Goal: Task Accomplishment & Management: Complete application form

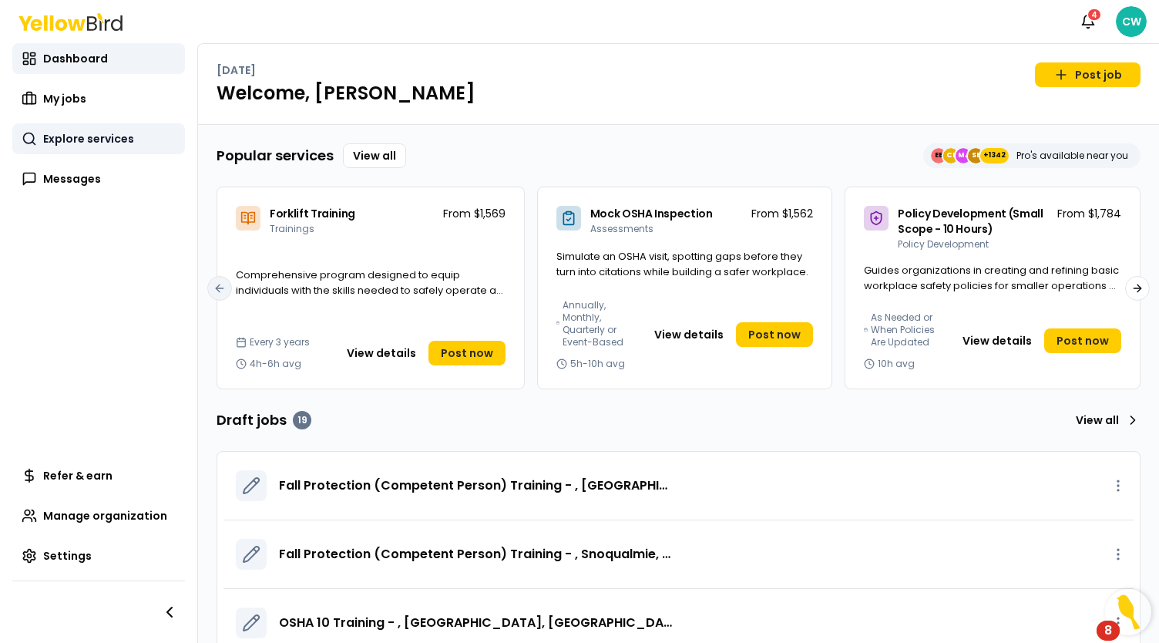
click at [88, 133] on span "Explore services" at bounding box center [88, 138] width 91 height 15
click at [86, 143] on span "Explore services" at bounding box center [88, 138] width 91 height 15
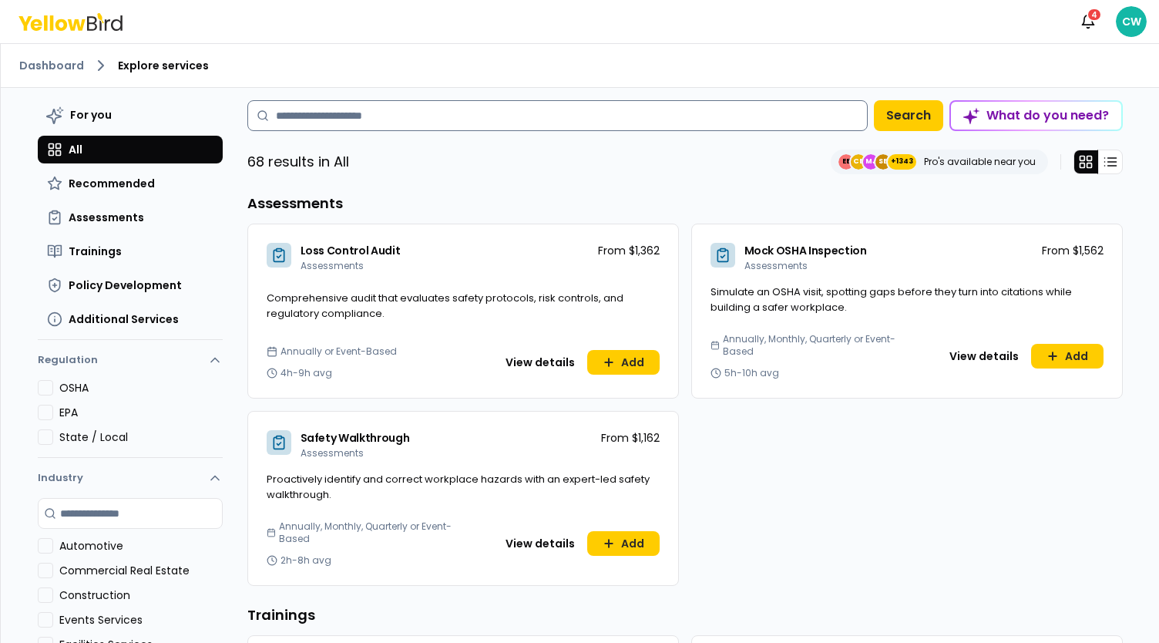
click at [321, 124] on input at bounding box center [557, 115] width 620 height 31
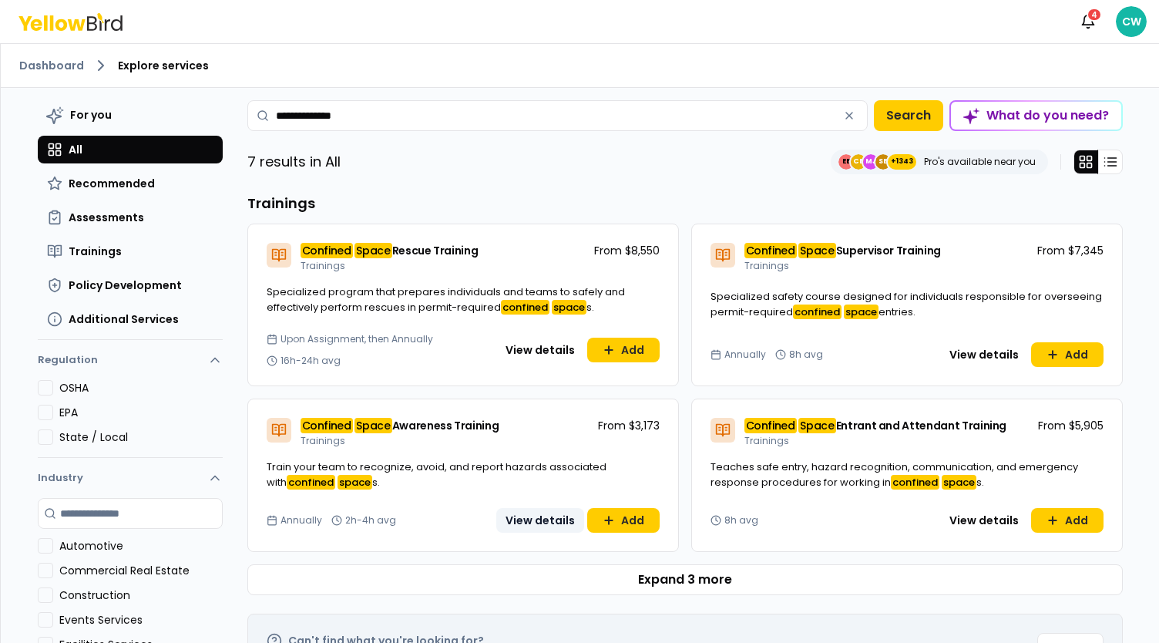
type input "**********"
click at [542, 519] on button "View details" at bounding box center [540, 520] width 88 height 25
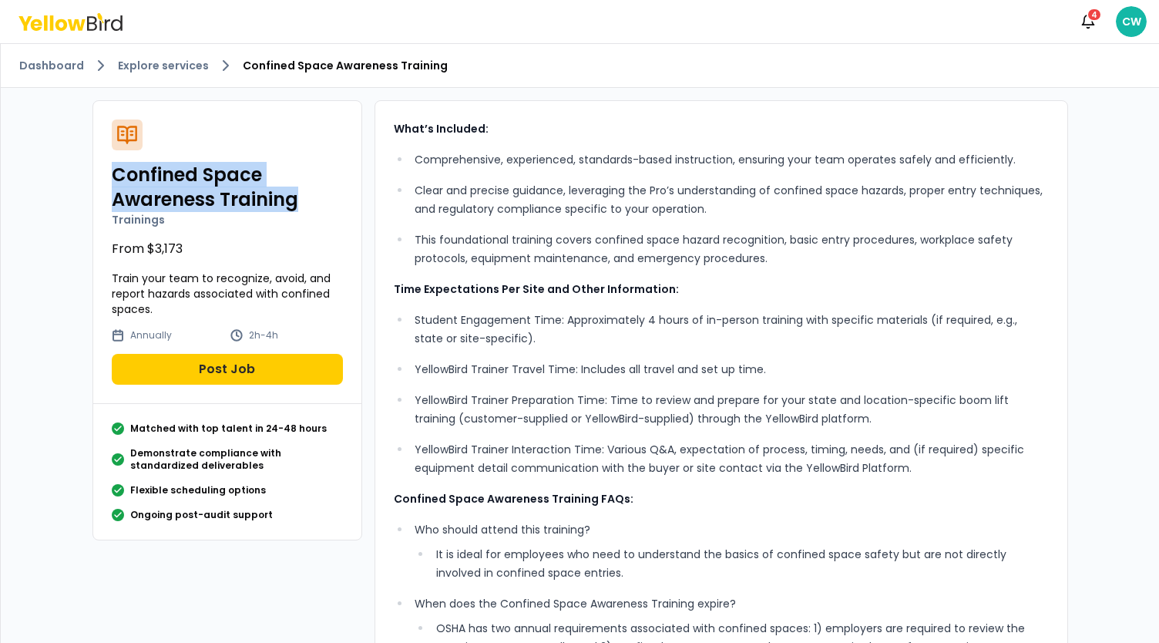
drag, startPoint x: 294, startPoint y: 206, endPoint x: 99, endPoint y: 170, distance: 199.0
click at [99, 170] on div "Confined Space Awareness Training Trainings From $3,173 Train your team to reco…" at bounding box center [227, 252] width 268 height 303
copy h2 "Confined Space Awareness Training"
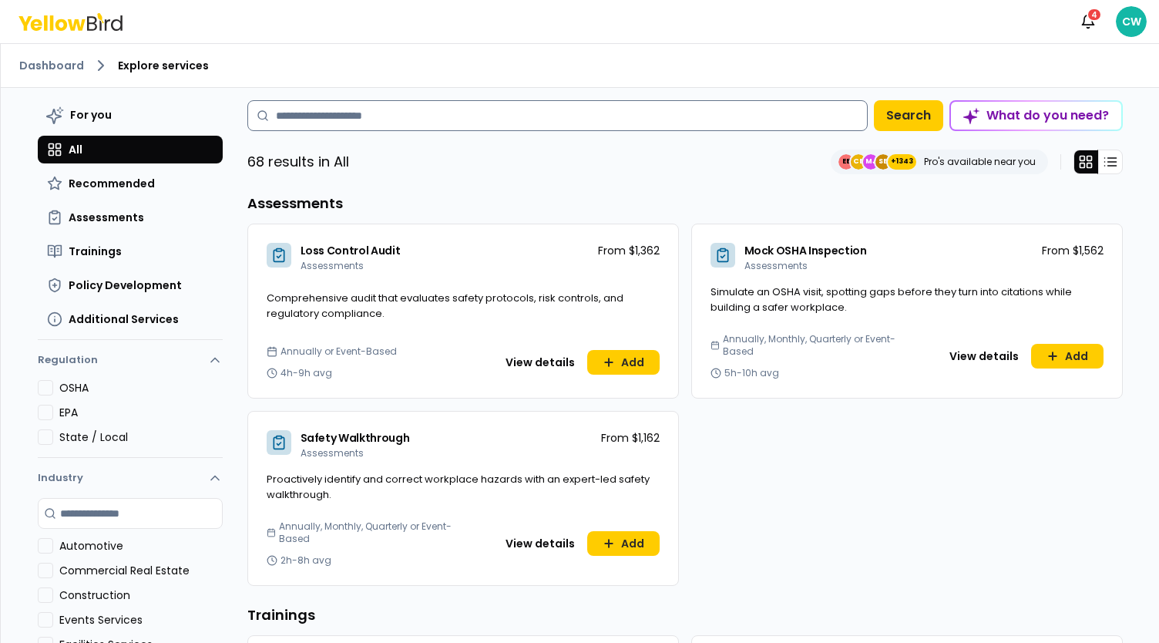
click at [358, 122] on input at bounding box center [557, 115] width 620 height 31
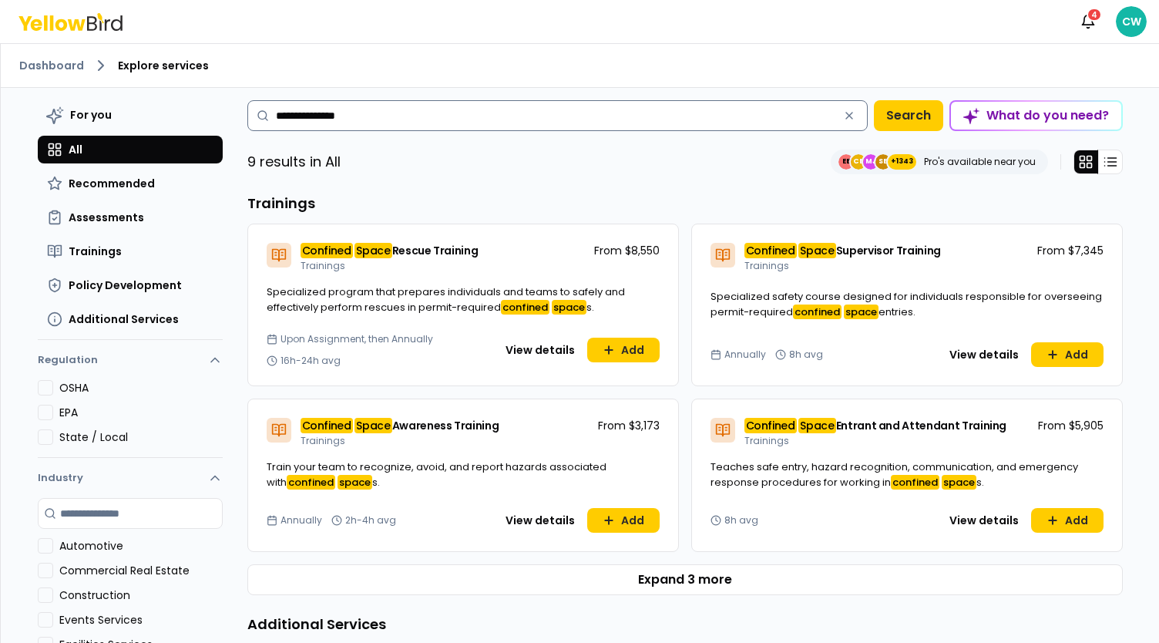
type input "**********"
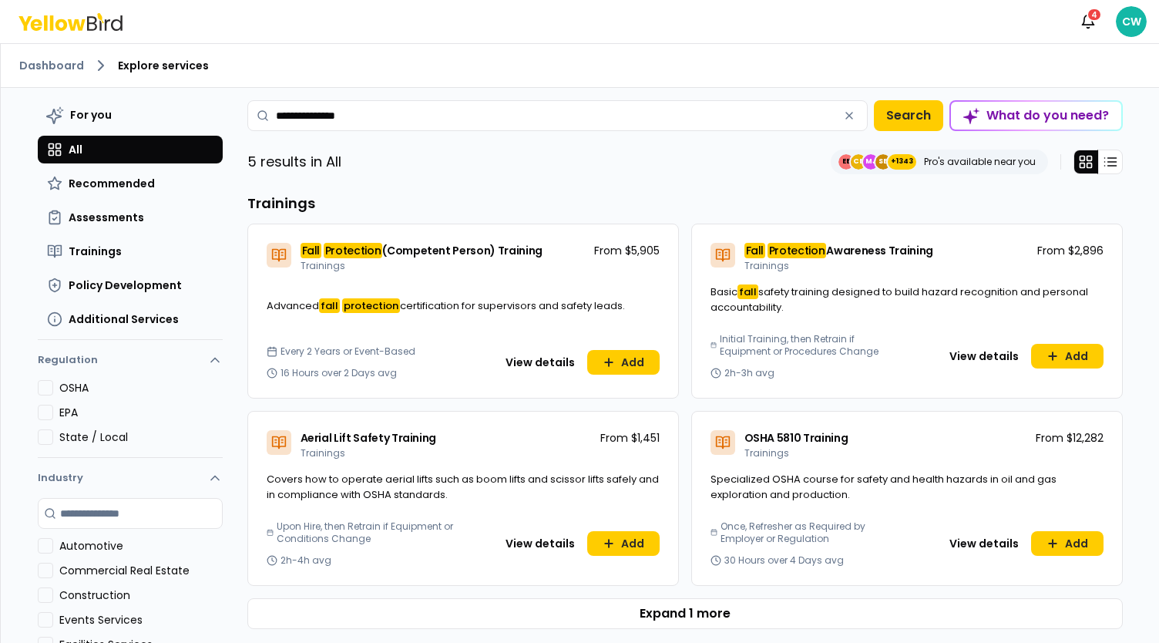
drag, startPoint x: 925, startPoint y: 253, endPoint x: 737, endPoint y: 251, distance: 187.2
click at [737, 251] on div "Fall Protection Awareness Training Trainings From $2,896" at bounding box center [907, 254] width 430 height 60
copy span "Fall Protection Awareness Training"
click at [844, 112] on icon "button" at bounding box center [849, 115] width 12 height 12
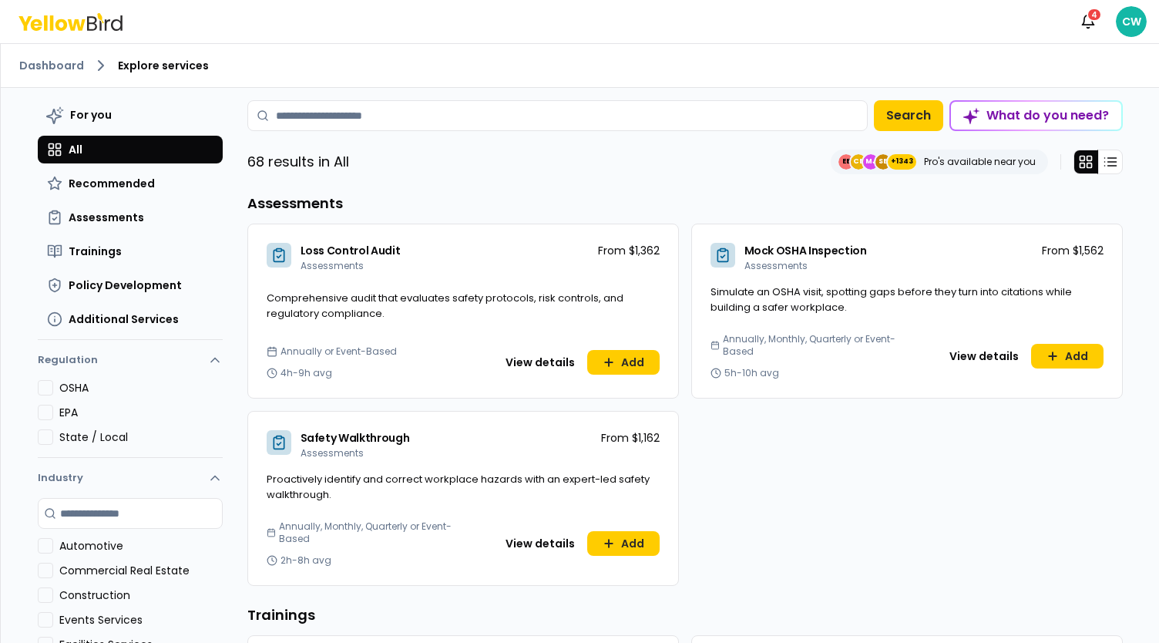
click at [67, 22] on icon at bounding box center [70, 22] width 104 height 18
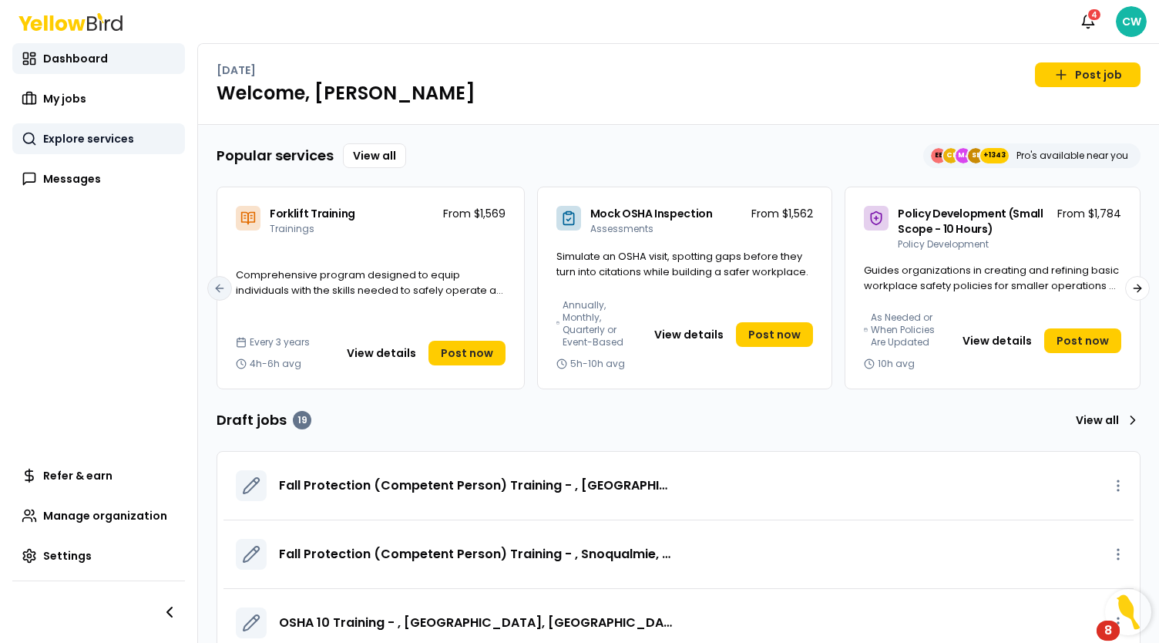
click at [109, 135] on span "Explore services" at bounding box center [88, 138] width 91 height 15
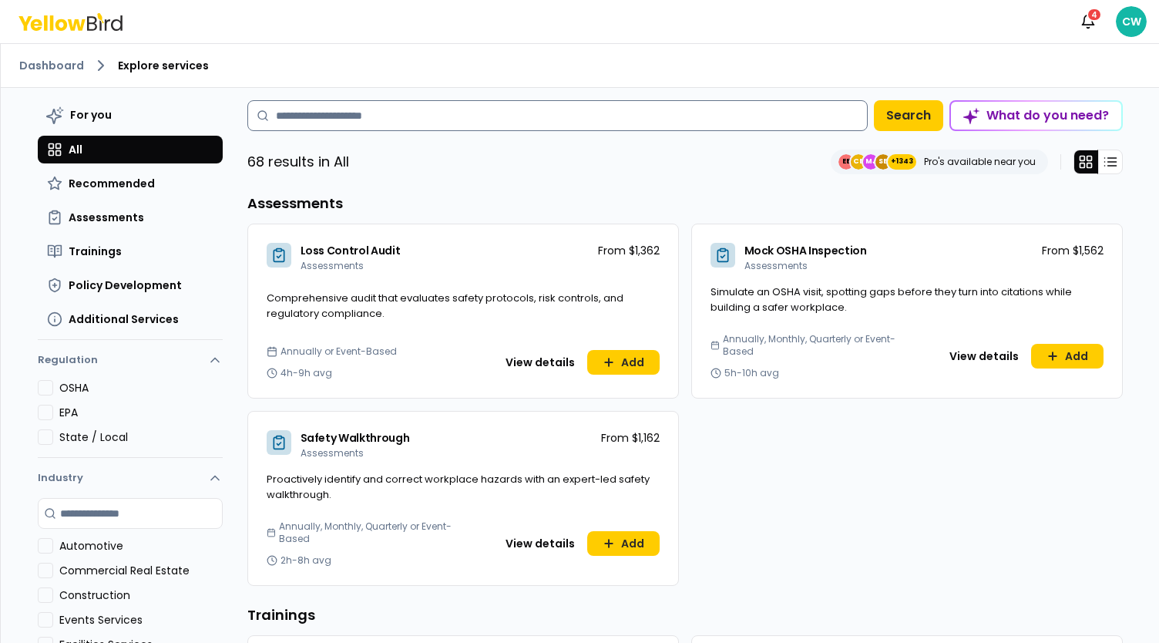
click at [347, 116] on input at bounding box center [557, 115] width 620 height 31
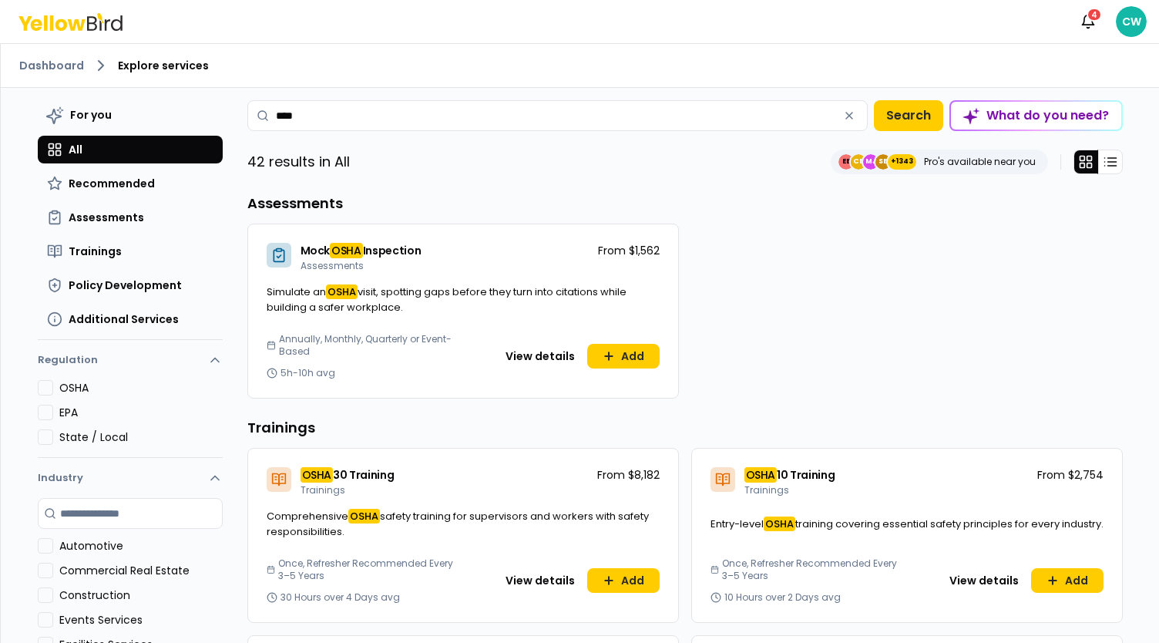
type input "****"
click at [71, 62] on link "Dashboard" at bounding box center [51, 65] width 65 height 15
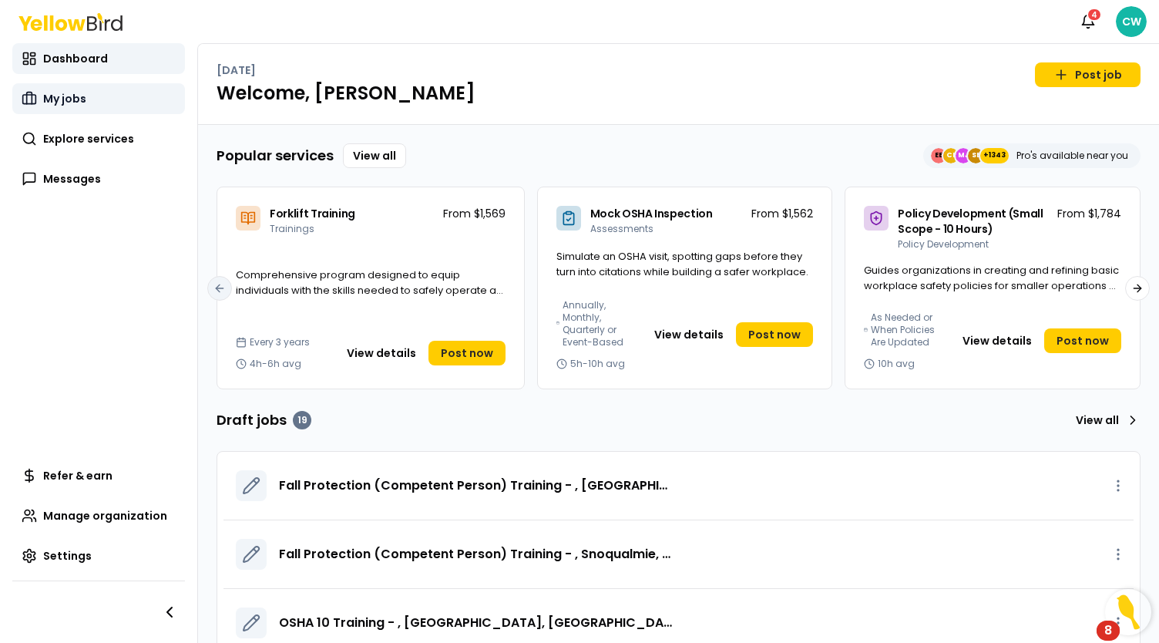
click at [72, 98] on span "My jobs" at bounding box center [64, 98] width 43 height 15
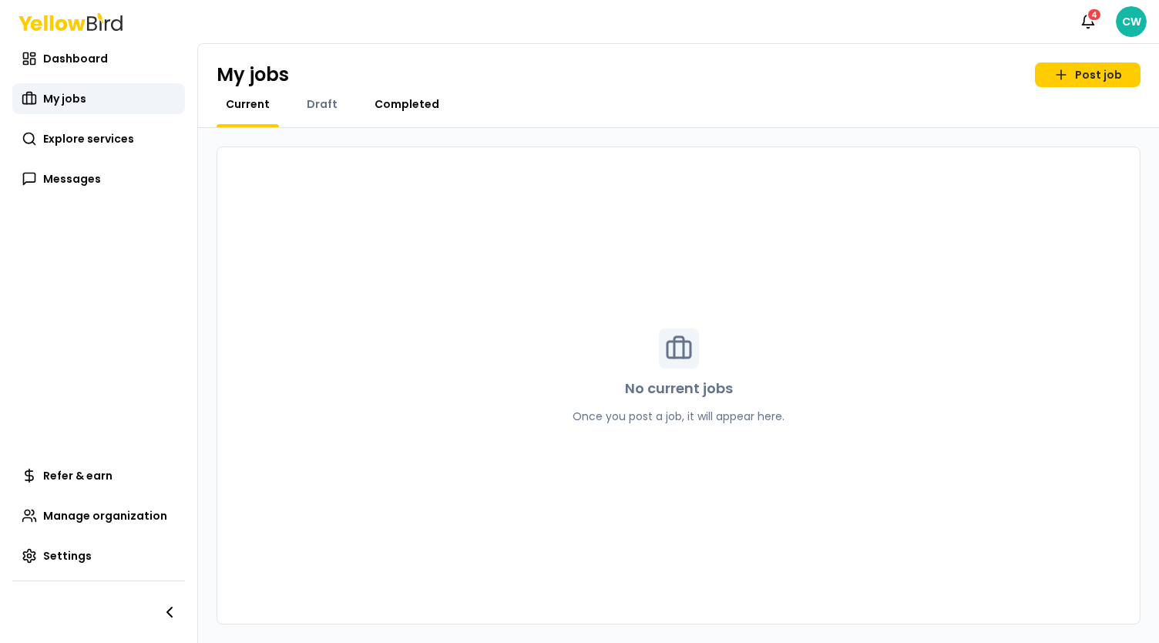
drag, startPoint x: 399, startPoint y: 89, endPoint x: 405, endPoint y: 106, distance: 18.8
click at [398, 90] on div "My jobs Post job Current Draft Completed" at bounding box center [678, 86] width 961 height 84
click at [408, 108] on span "Completed" at bounding box center [406, 103] width 65 height 15
drag, startPoint x: 556, startPoint y: 352, endPoint x: 552, endPoint y: 342, distance: 11.0
click at [556, 351] on div "No completed jobs Once a job is completed, it will appear here." at bounding box center [678, 385] width 273 height 114
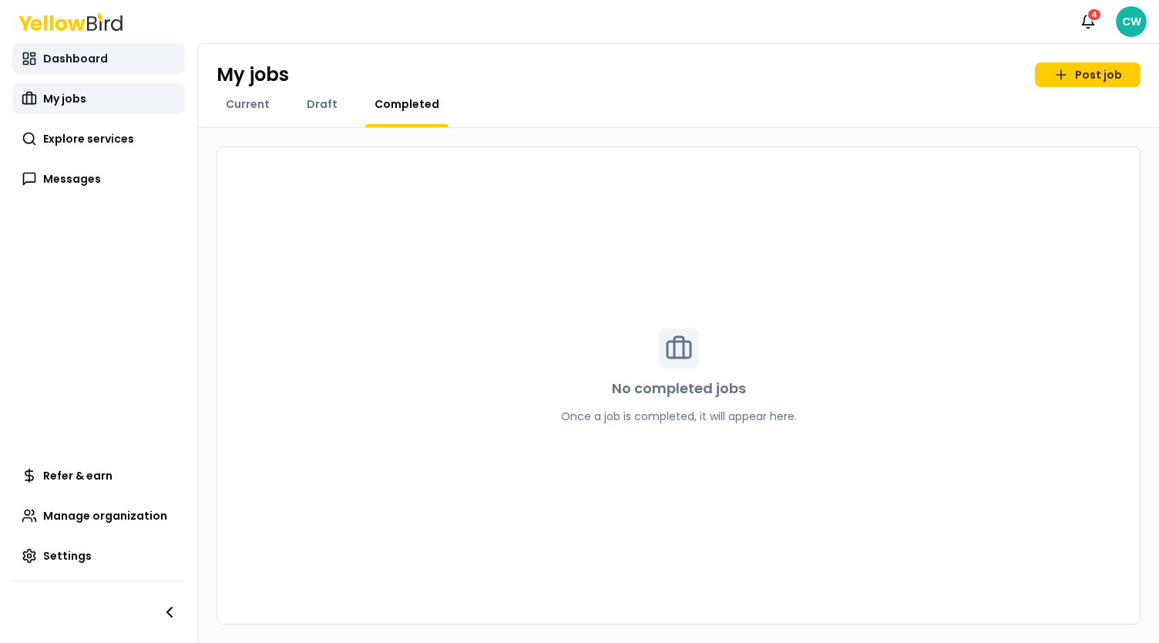
click at [128, 55] on link "Dashboard" at bounding box center [98, 58] width 173 height 31
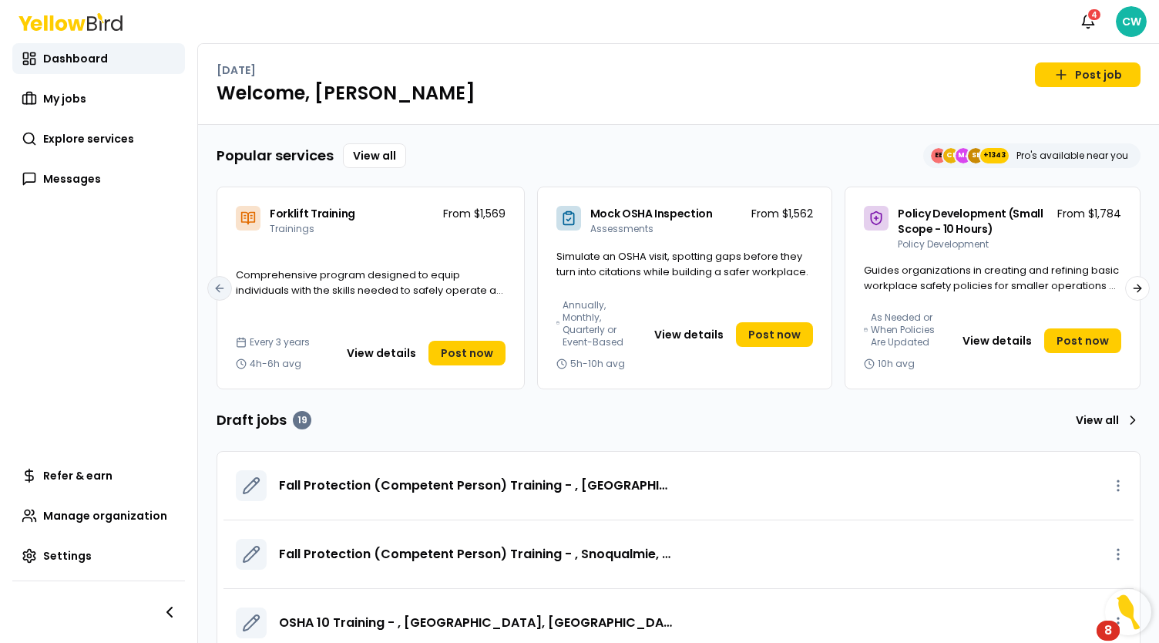
click at [487, 377] on div "Every 3 years 4h-6h avg View details Post now" at bounding box center [370, 362] width 307 height 52
click at [475, 354] on span "Post now" at bounding box center [467, 352] width 52 height 15
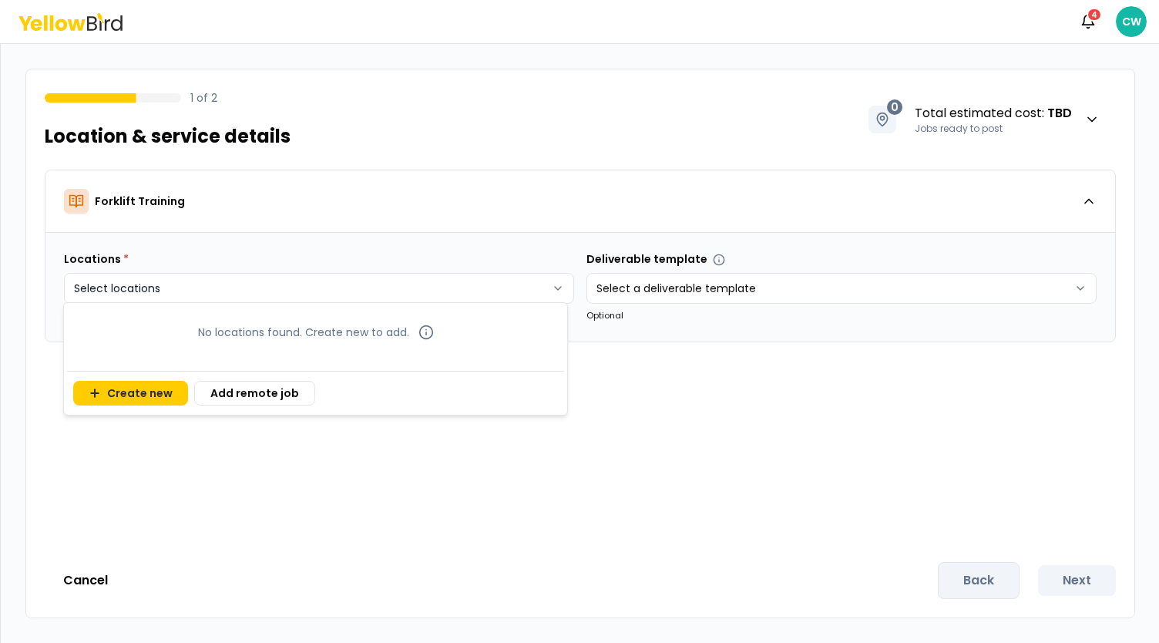
click at [297, 301] on html "Notifications 4 CW 1 of 2 Location & service details 0 Total estimated cost : T…" at bounding box center [579, 321] width 1159 height 643
click at [148, 385] on button "Create new" at bounding box center [130, 393] width 115 height 25
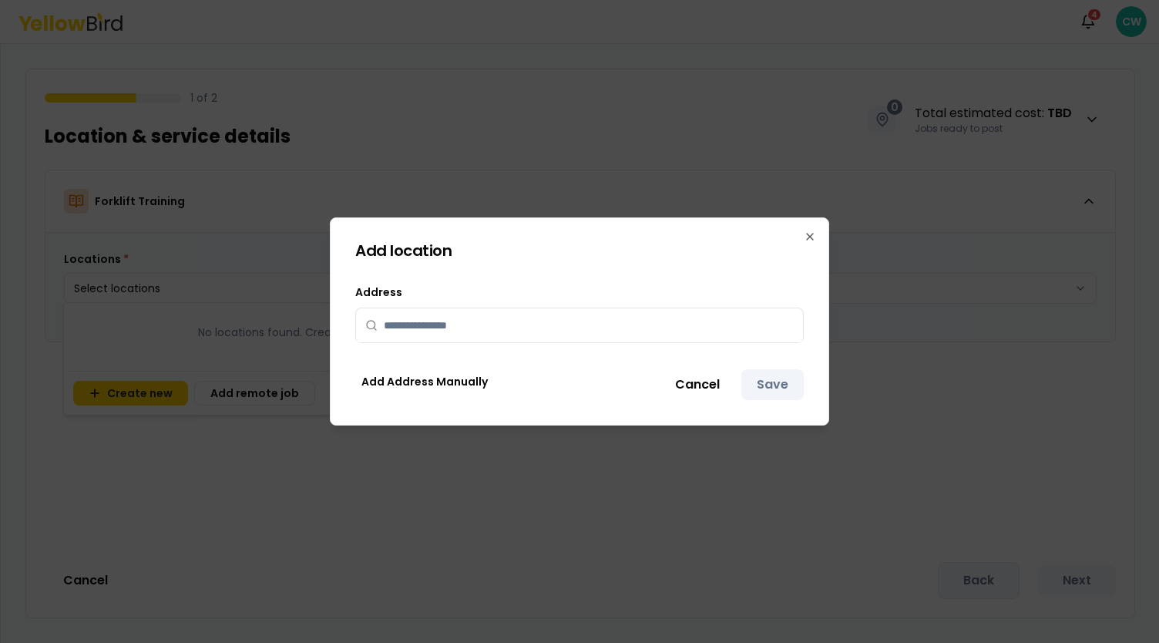
click at [438, 318] on input "text" at bounding box center [589, 325] width 410 height 34
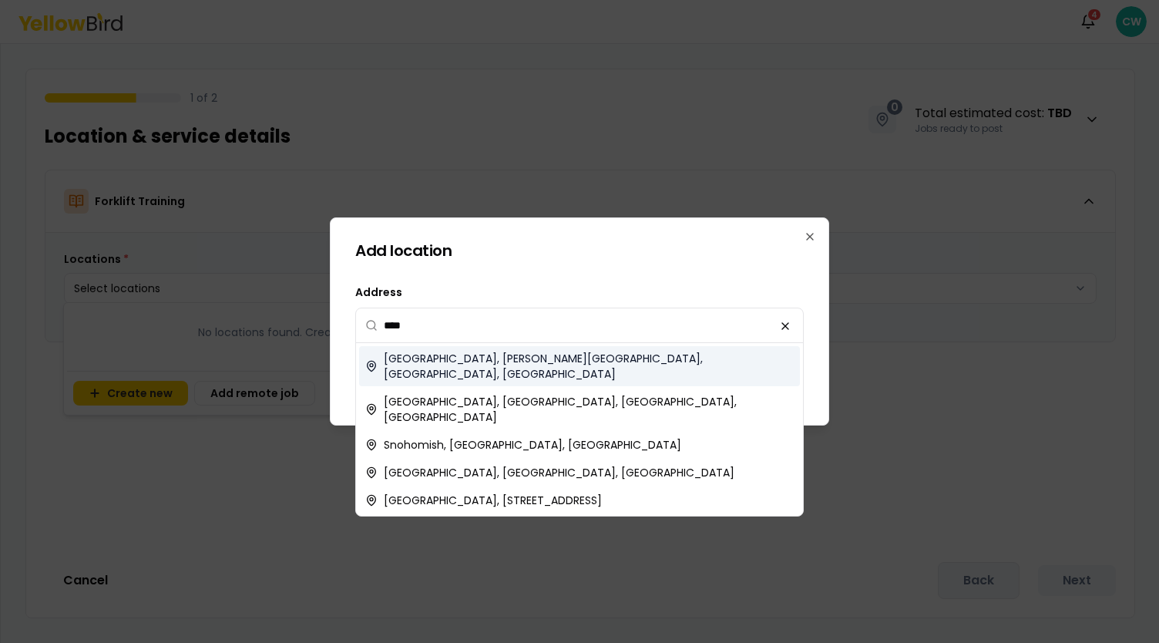
click at [476, 363] on span "[GEOGRAPHIC_DATA], [PERSON_NAME][GEOGRAPHIC_DATA], [GEOGRAPHIC_DATA], [GEOGRAPH…" at bounding box center [589, 366] width 410 height 31
type input "**********"
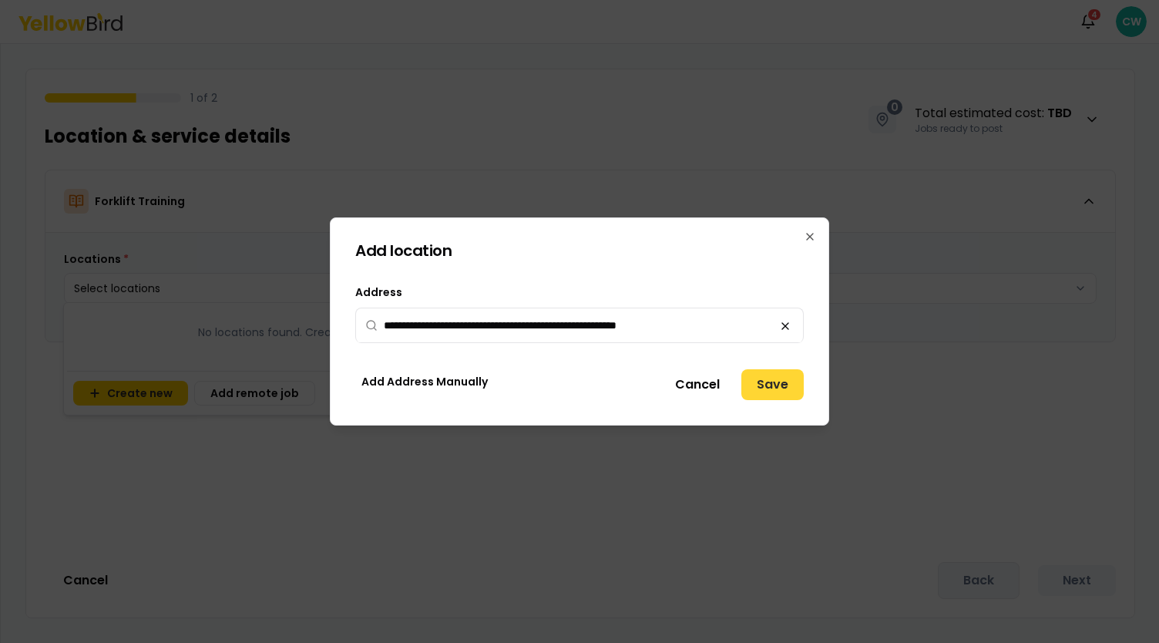
click at [774, 387] on button "Save" at bounding box center [772, 384] width 62 height 31
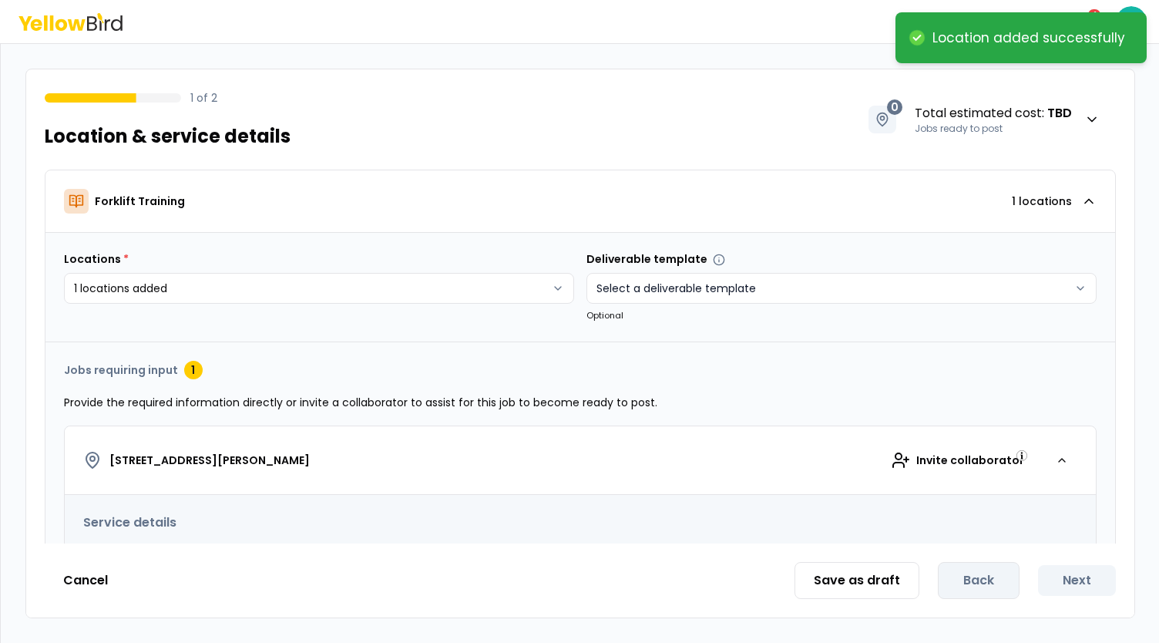
click at [727, 289] on html "**********" at bounding box center [579, 321] width 1159 height 643
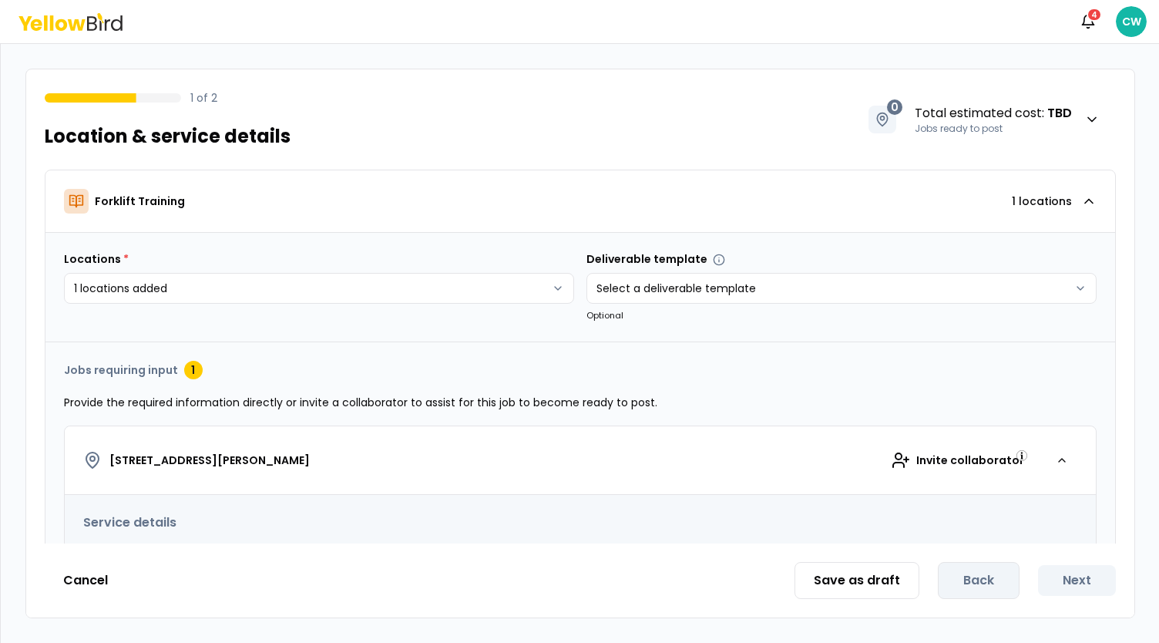
click at [438, 474] on html "**********" at bounding box center [579, 321] width 1159 height 643
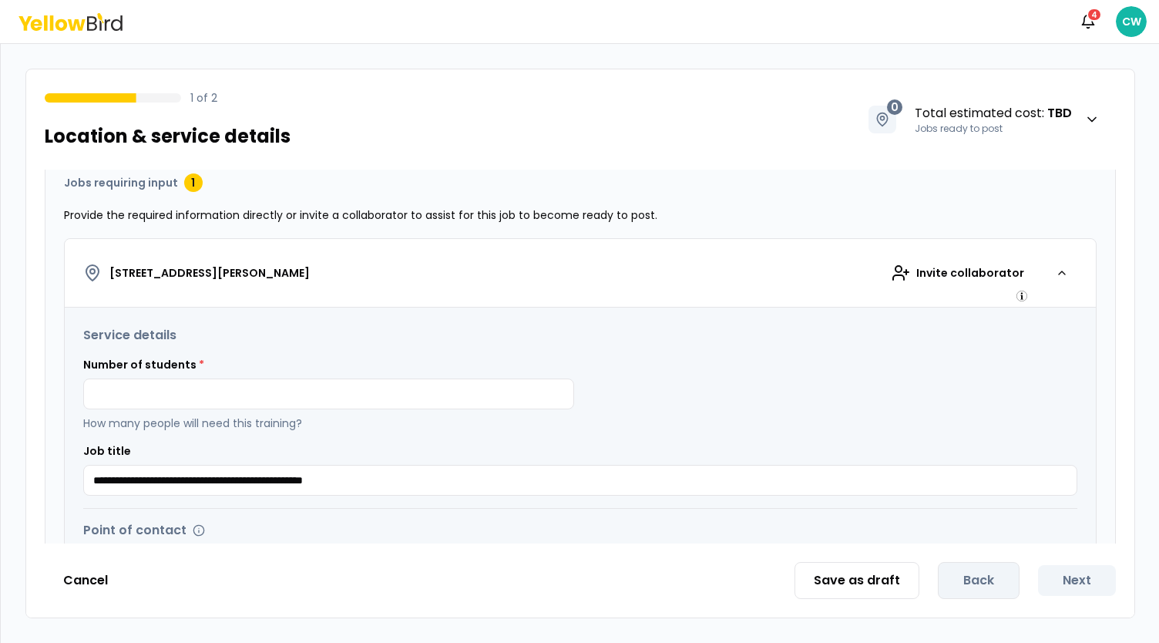
scroll to position [231, 0]
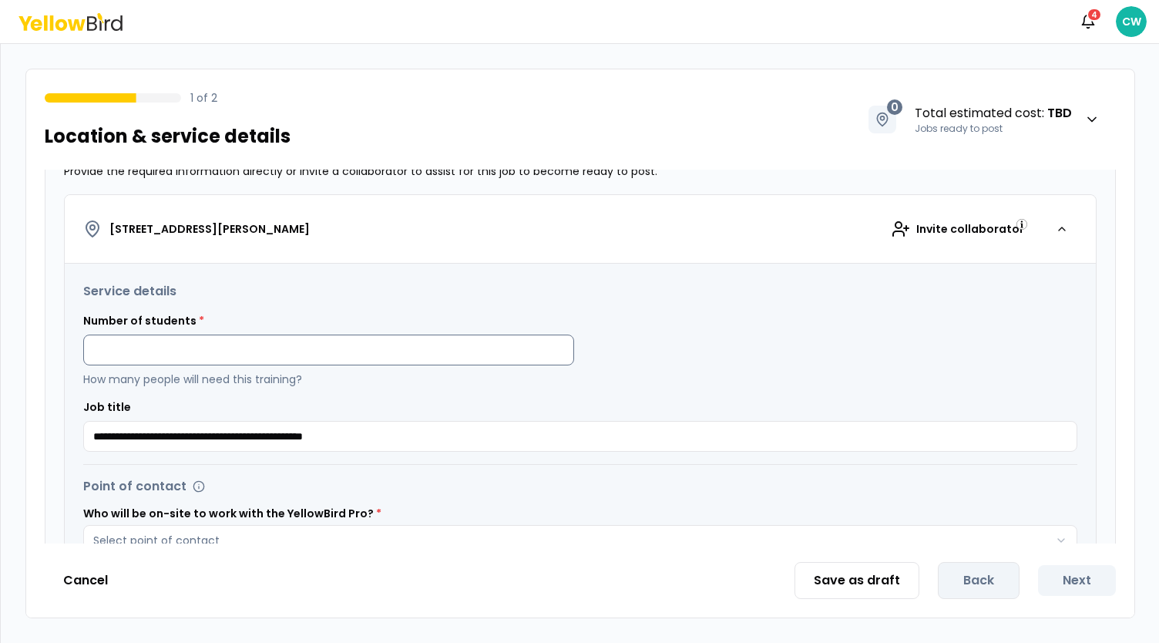
click at [303, 344] on input at bounding box center [328, 349] width 491 height 31
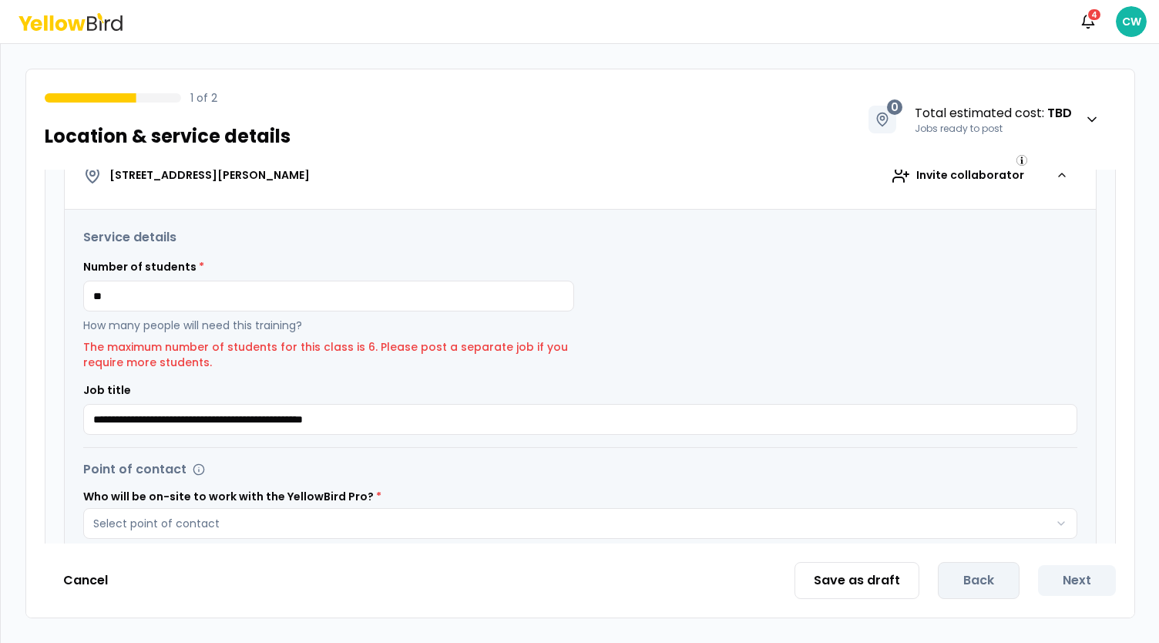
scroll to position [308, 0]
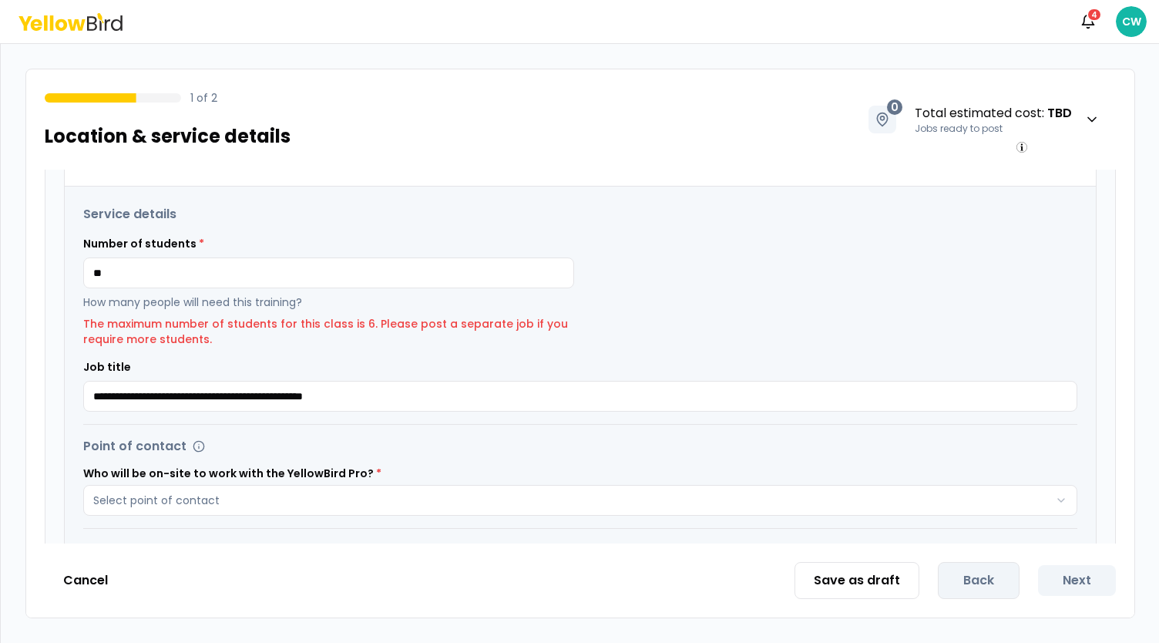
drag, startPoint x: 177, startPoint y: 277, endPoint x: 13, endPoint y: 249, distance: 166.4
click at [13, 249] on div "**********" at bounding box center [580, 343] width 1158 height 599
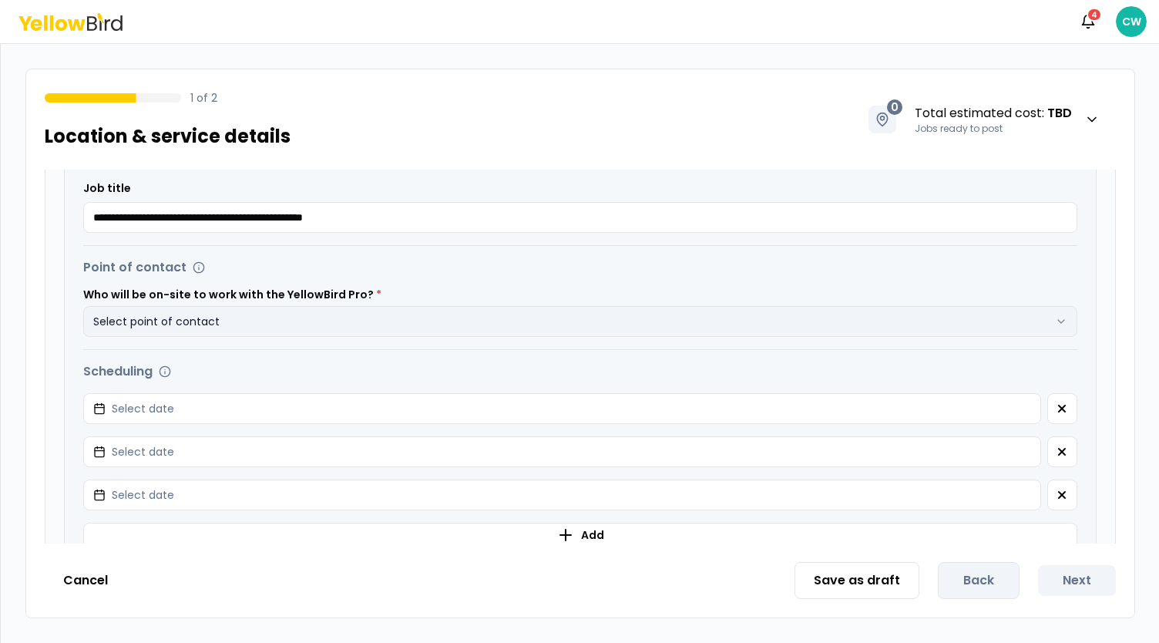
scroll to position [539, 0]
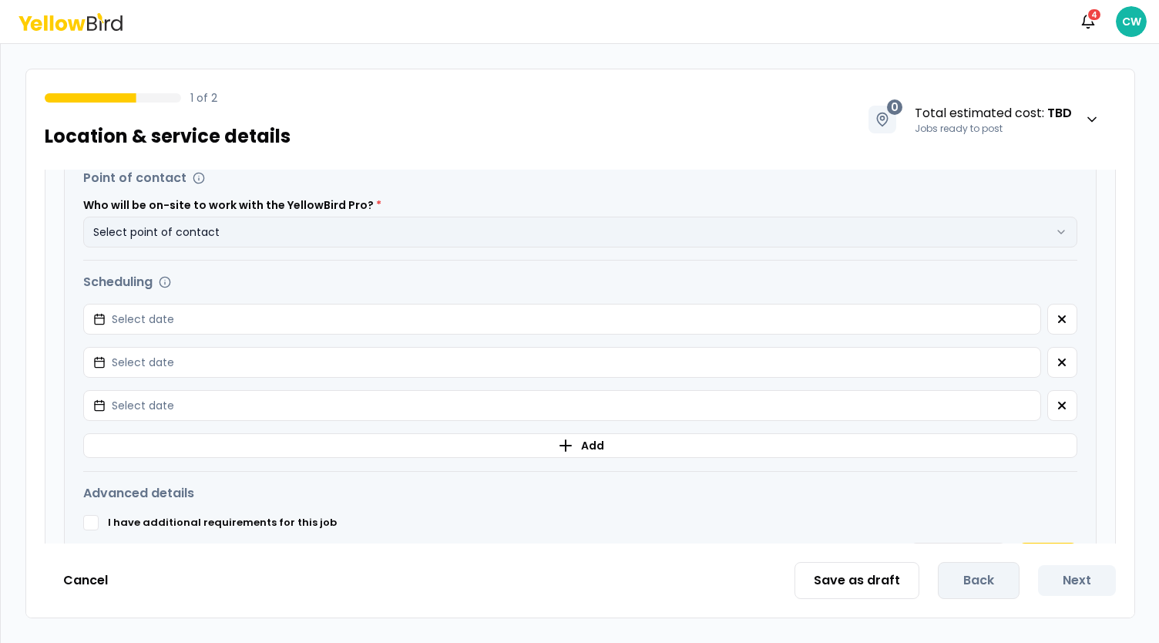
type input "*"
click at [287, 230] on button "Select point of contact" at bounding box center [580, 232] width 994 height 31
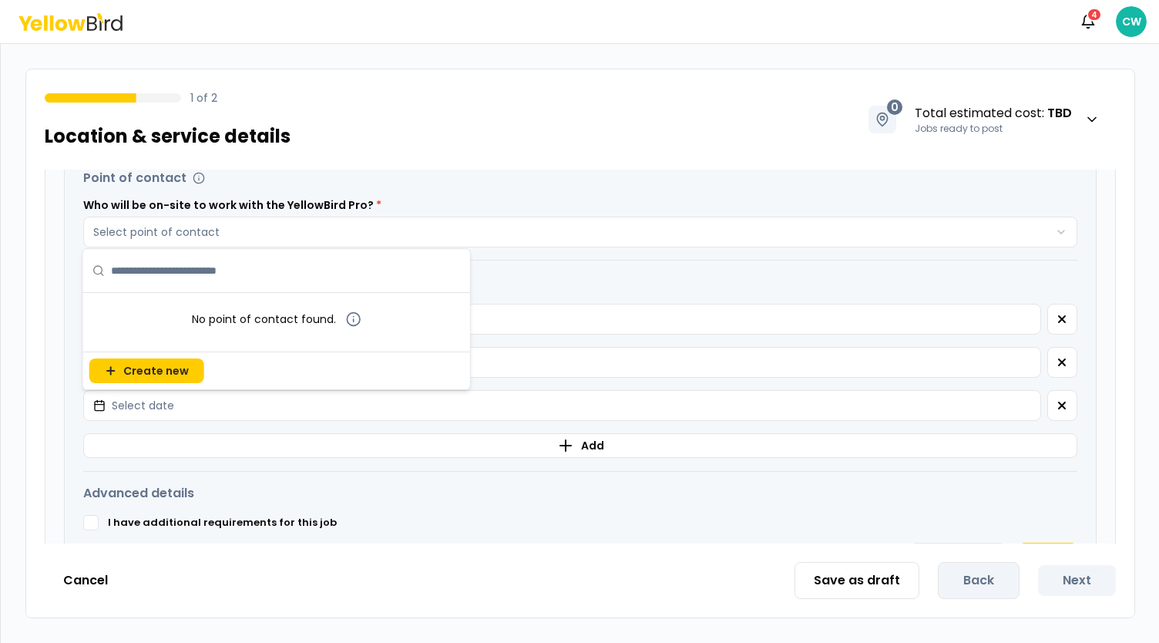
click at [539, 187] on div "Point of contact Who will be on-site to work with the YellowBird Pro? * Select …" at bounding box center [580, 208] width 994 height 79
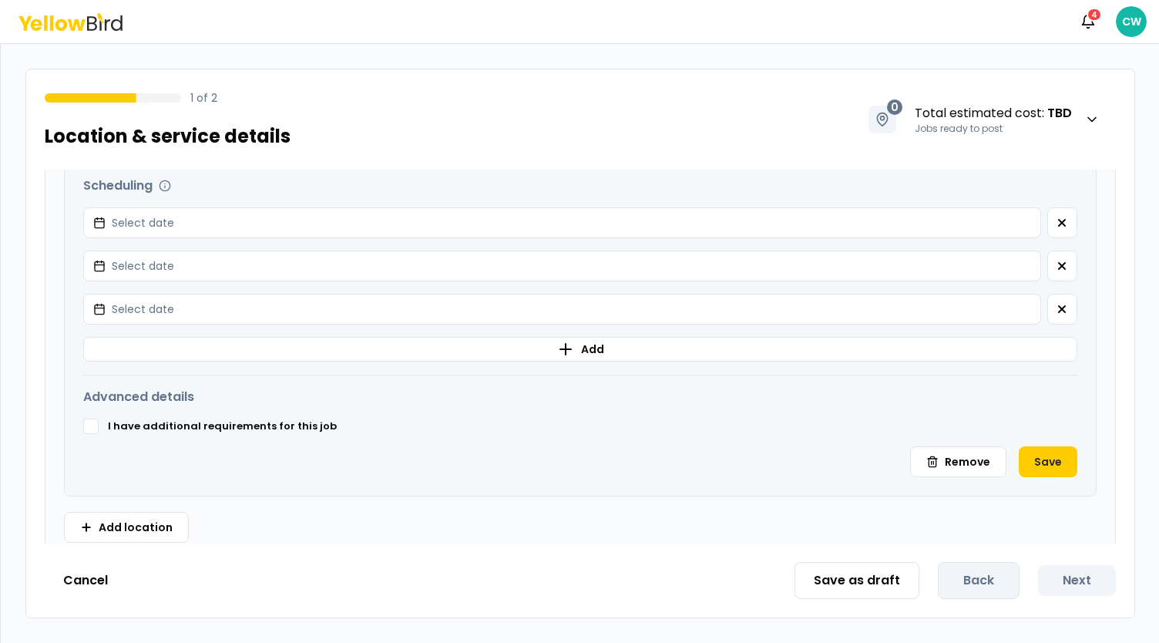
scroll to position [651, 0]
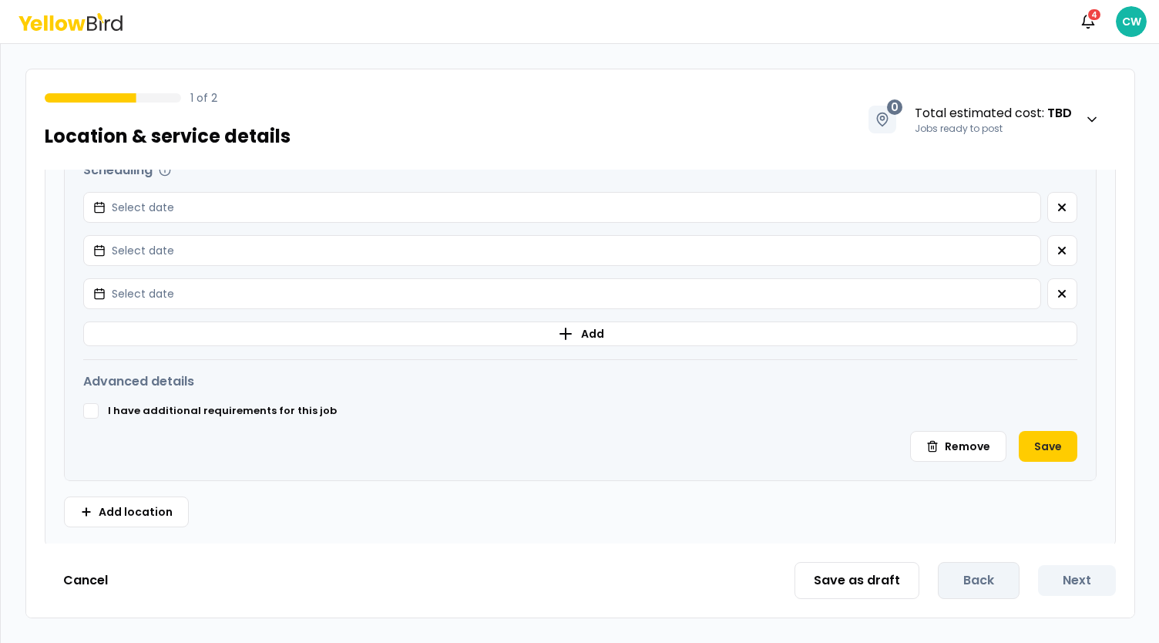
click at [92, 411] on button "I have additional requirements for this job" at bounding box center [90, 410] width 15 height 15
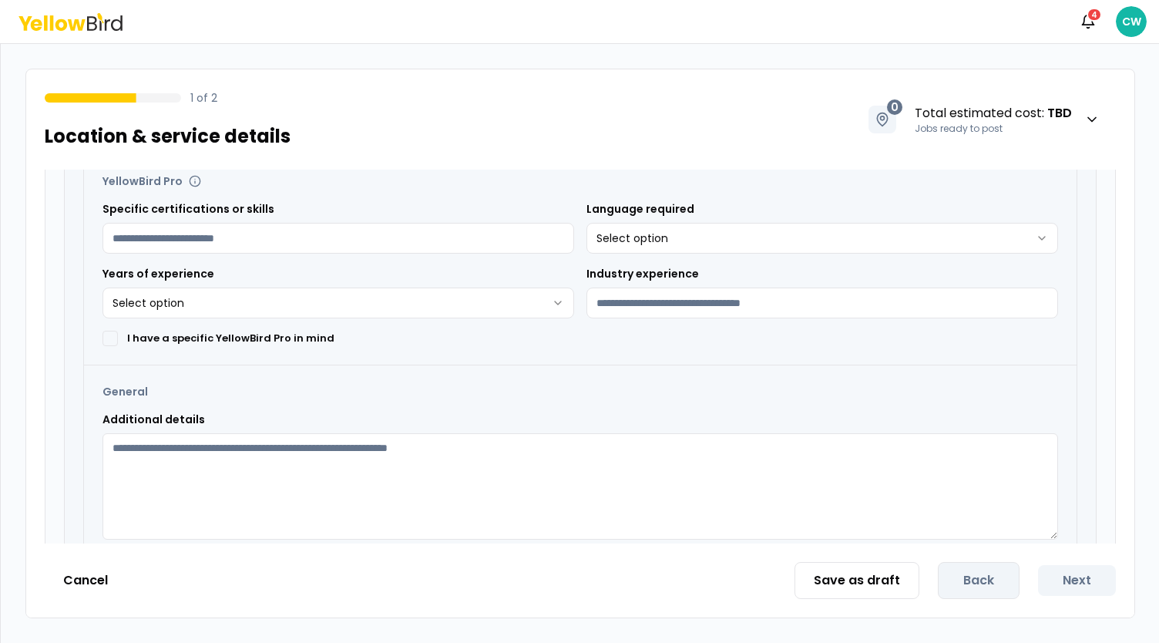
scroll to position [959, 0]
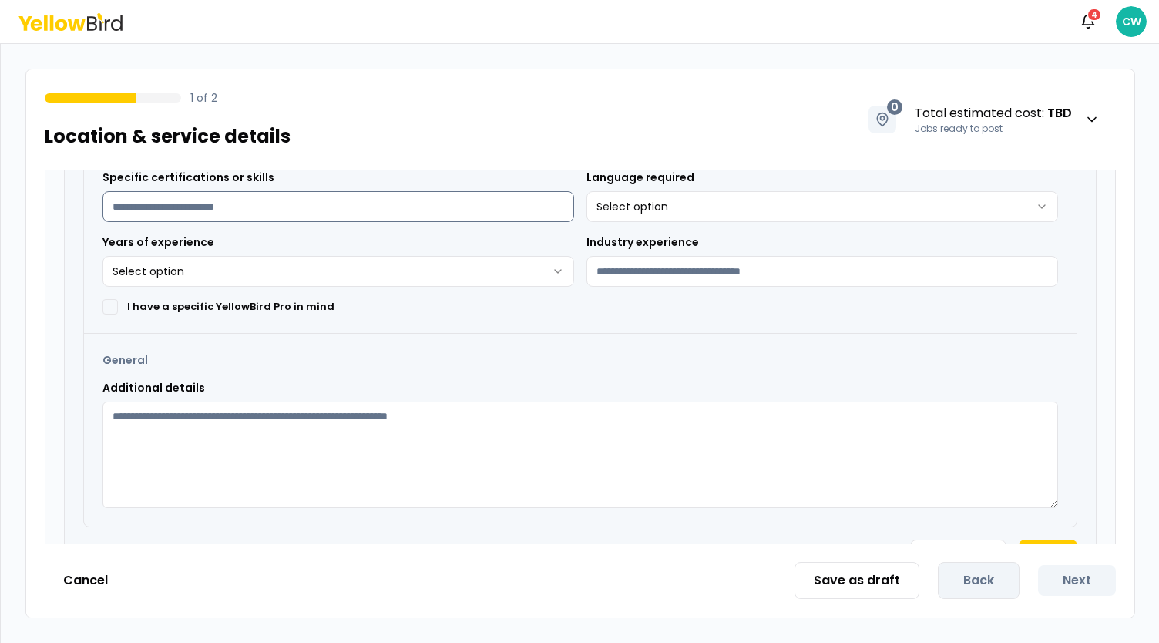
click at [236, 211] on input "Specific certifications or skills" at bounding box center [338, 206] width 472 height 31
click at [656, 211] on html "**********" at bounding box center [579, 321] width 1159 height 643
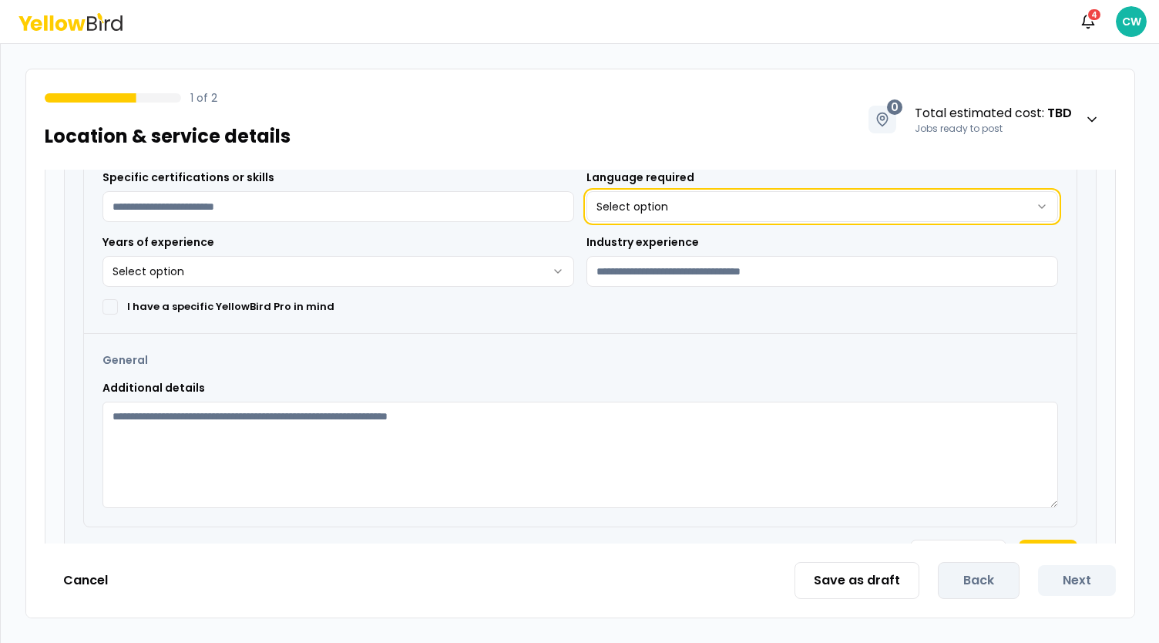
click at [443, 243] on html "**********" at bounding box center [579, 321] width 1159 height 643
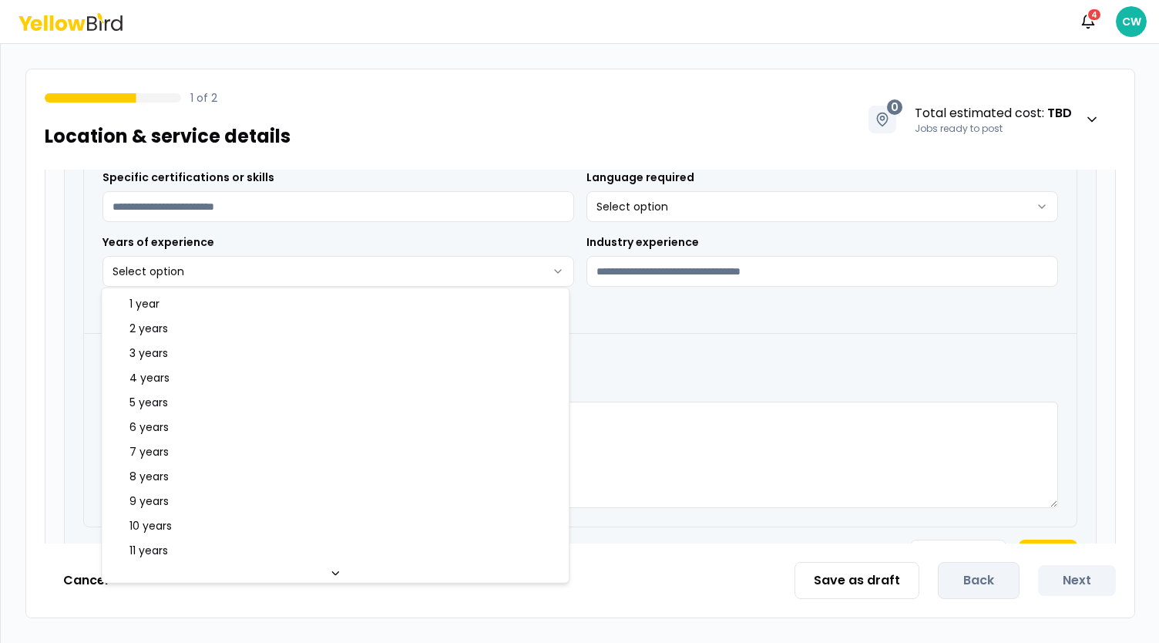
click at [456, 267] on html "**********" at bounding box center [579, 321] width 1159 height 643
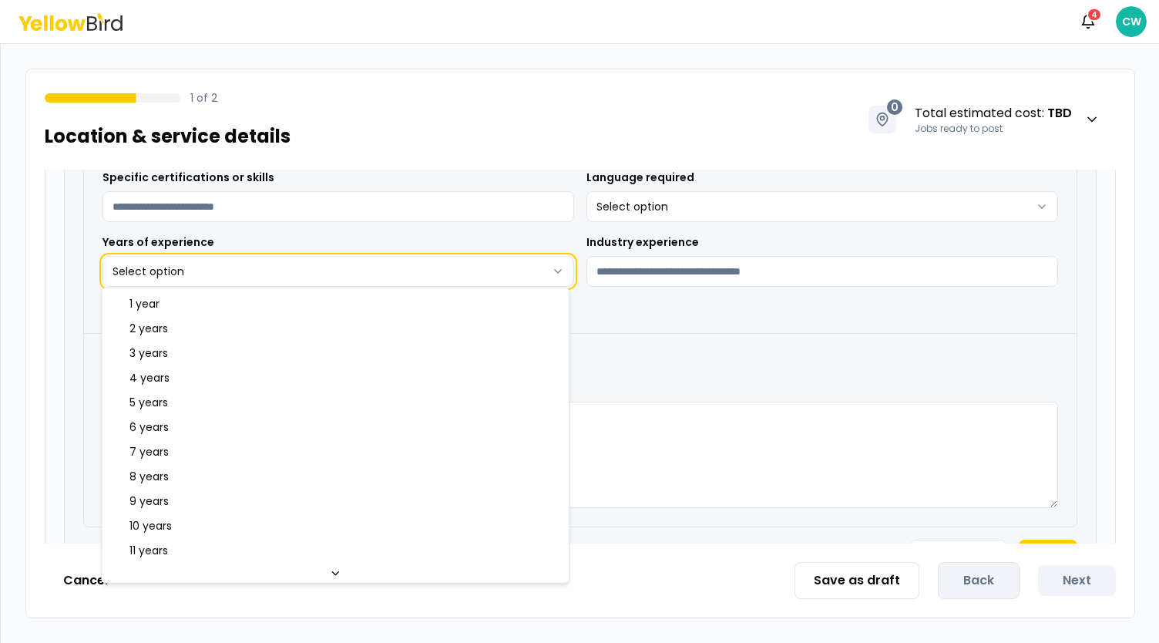
click at [657, 344] on html "**********" at bounding box center [579, 321] width 1159 height 643
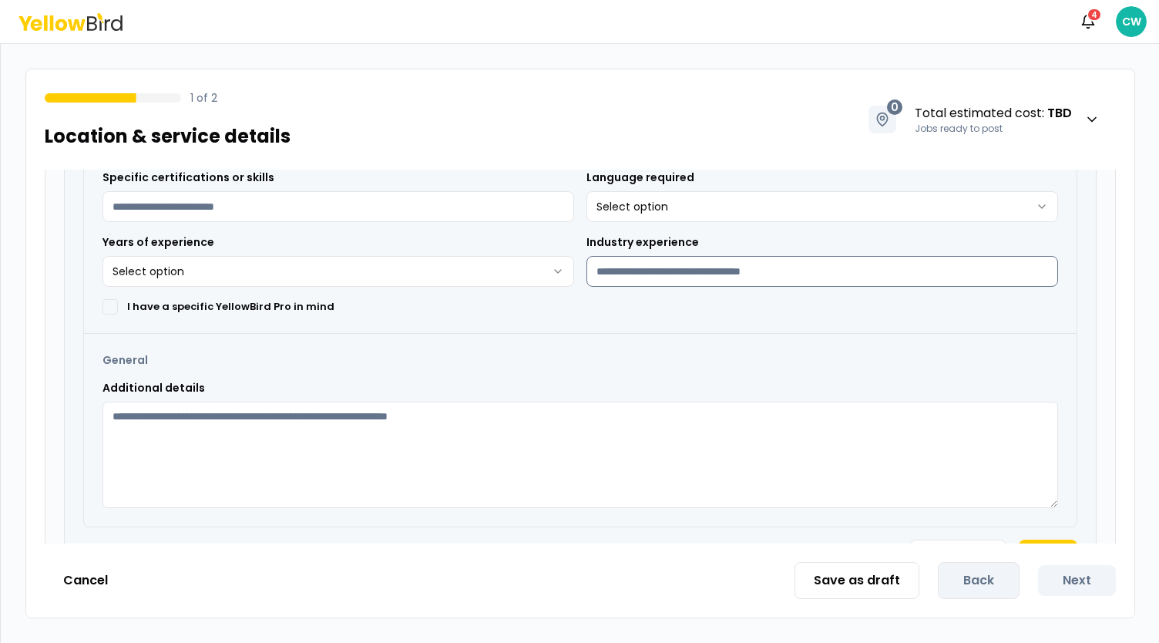
click at [693, 271] on input "Industry experience" at bounding box center [822, 271] width 472 height 31
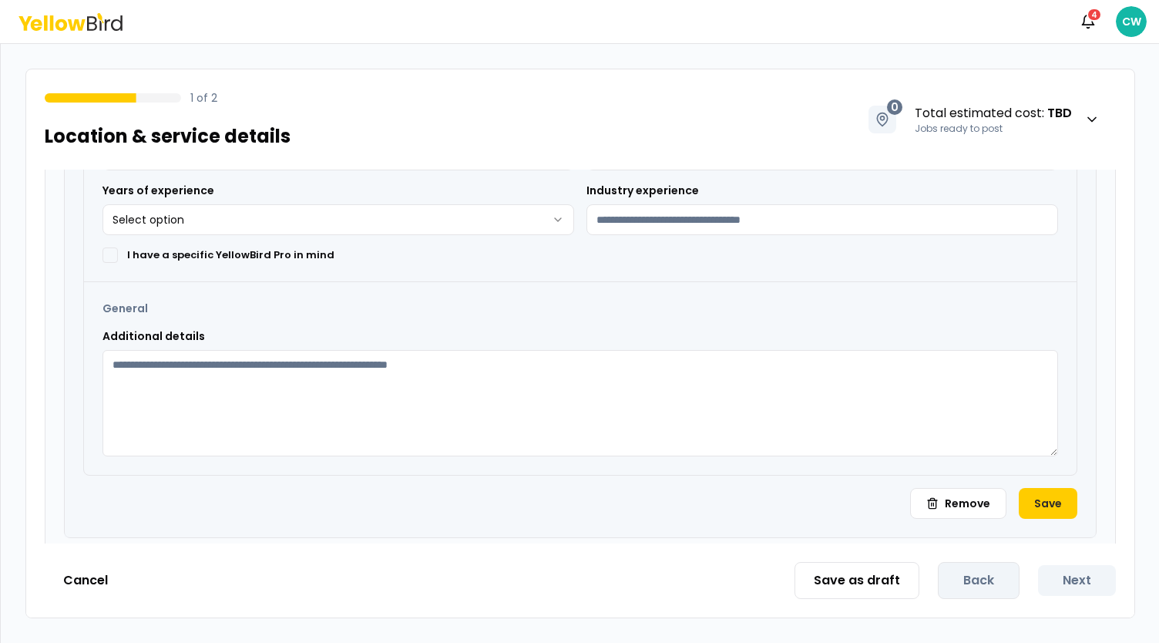
scroll to position [1066, 0]
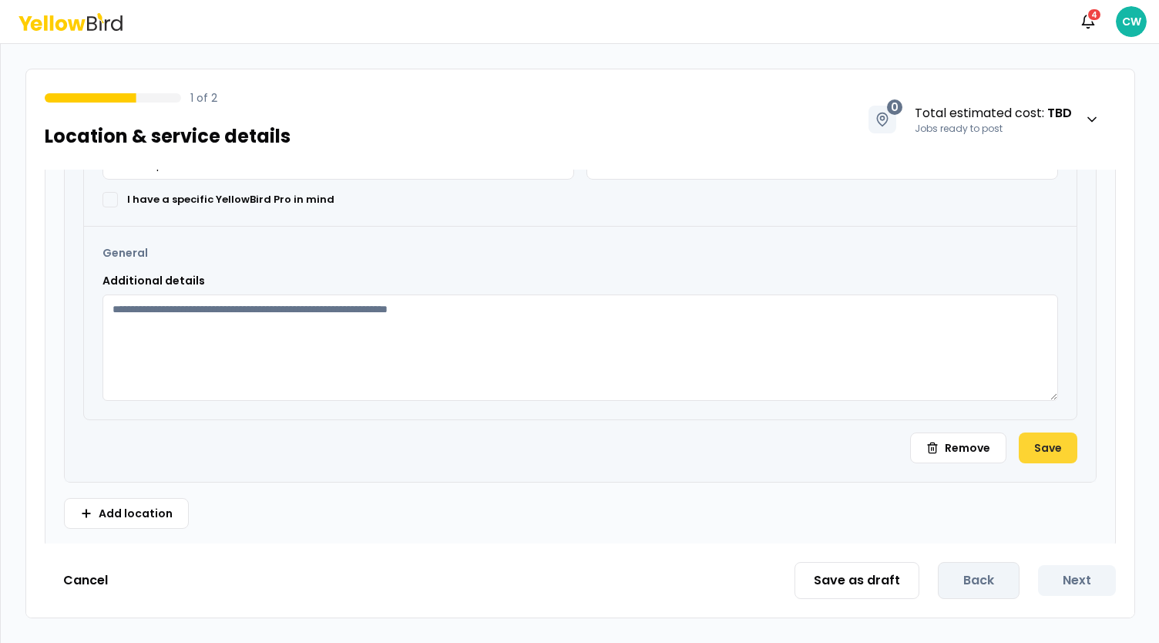
click at [1048, 439] on button "Save" at bounding box center [1048, 447] width 59 height 31
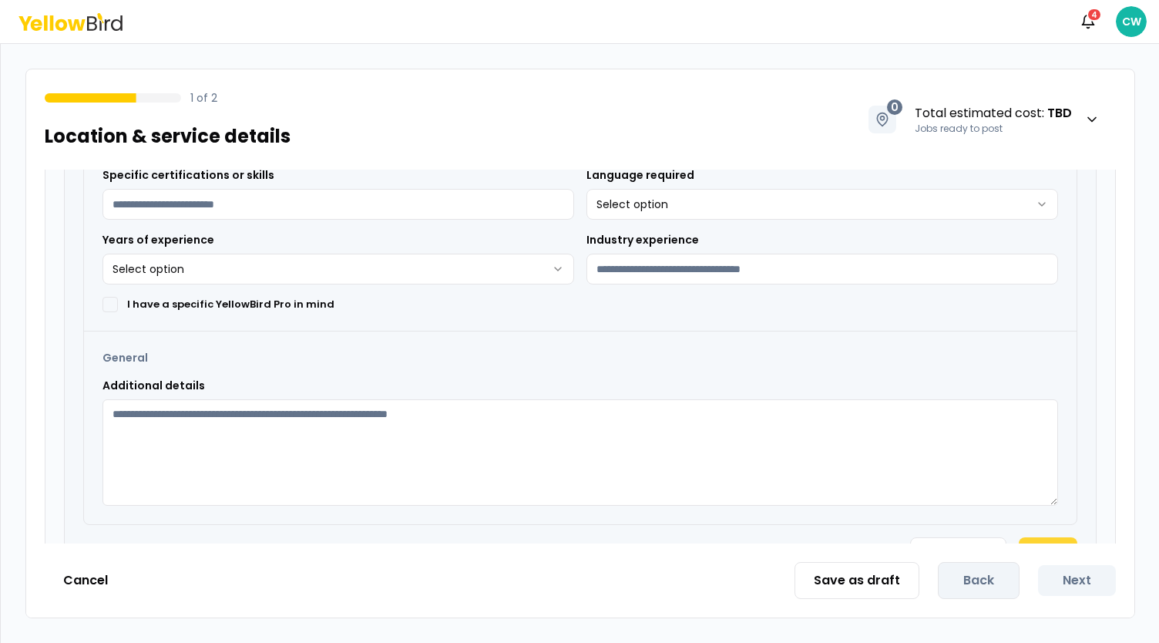
scroll to position [441, 0]
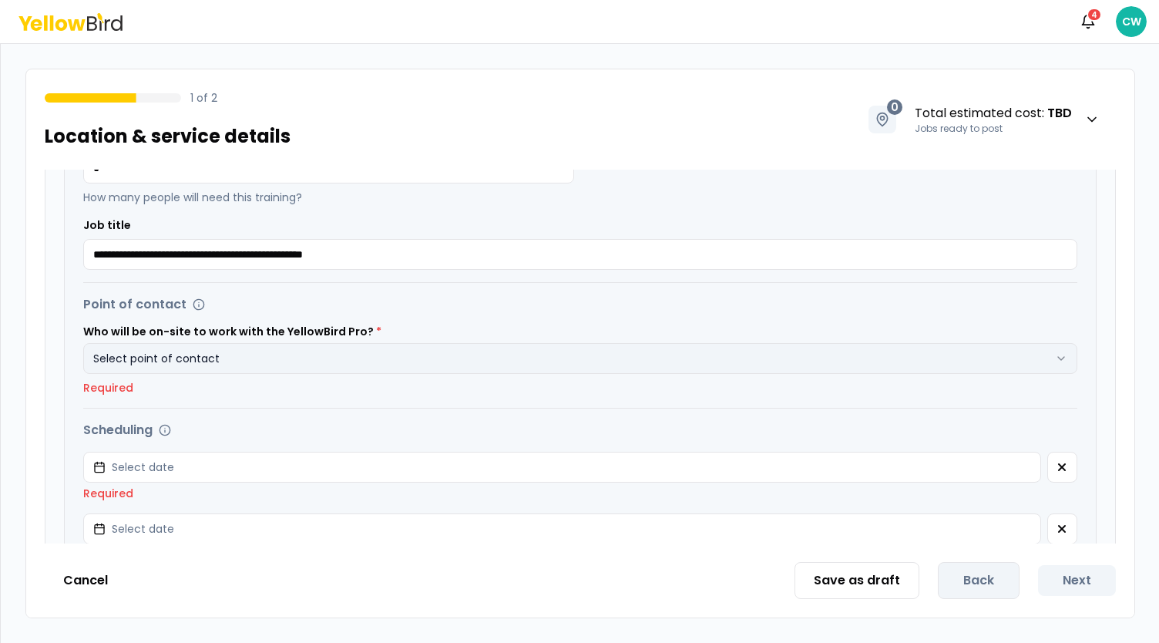
click at [280, 350] on button "Select point of contact" at bounding box center [580, 358] width 994 height 31
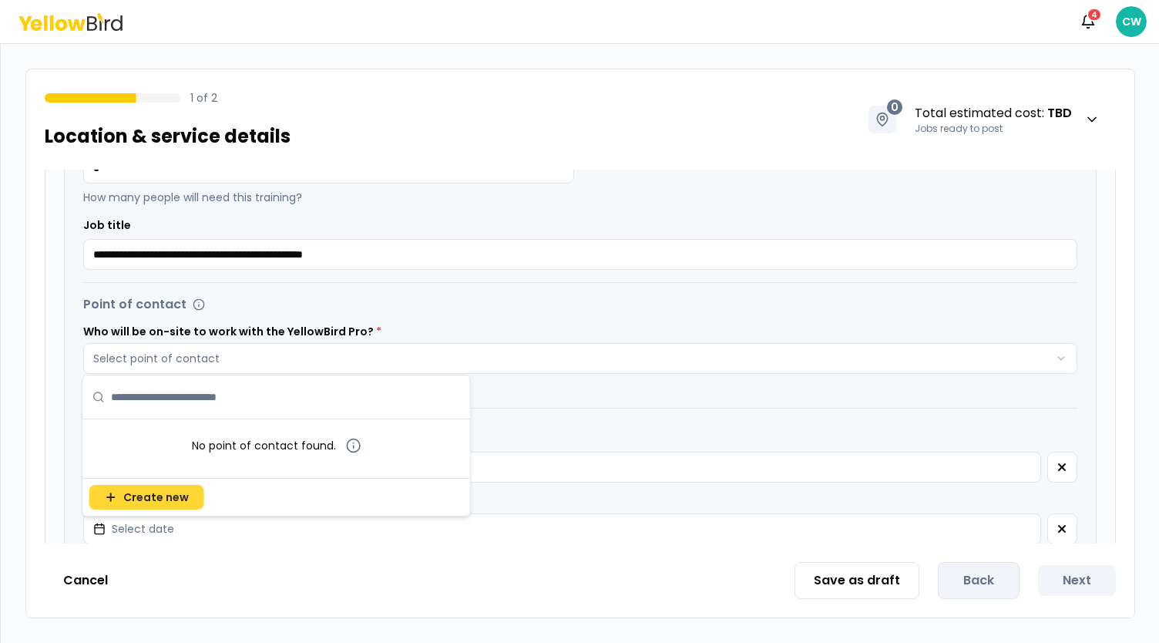
click at [180, 494] on span "Create new" at bounding box center [155, 496] width 65 height 15
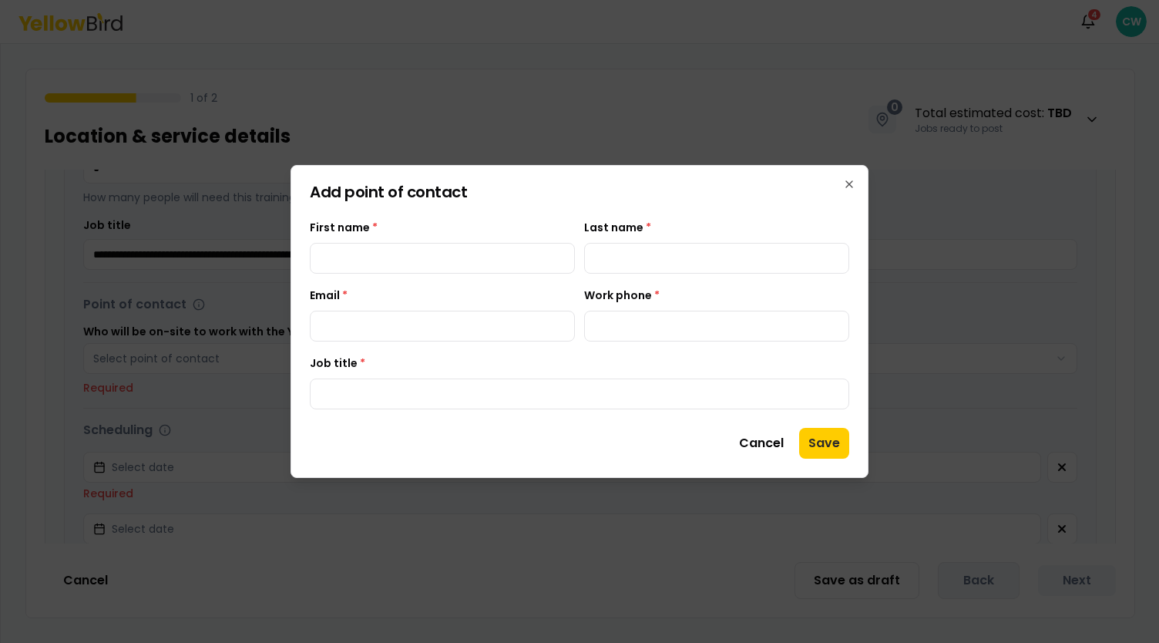
click at [848, 192] on h2 "Add point of contact" at bounding box center [579, 191] width 539 height 15
click at [851, 189] on icon "button" at bounding box center [849, 184] width 12 height 12
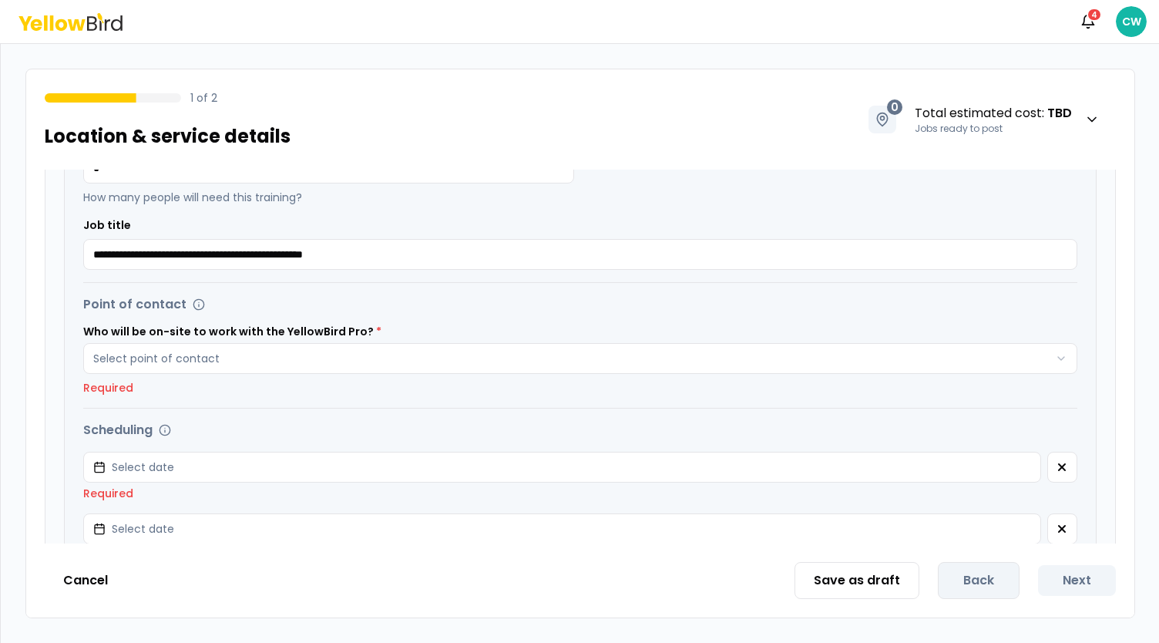
click at [112, 21] on icon at bounding box center [117, 22] width 12 height 15
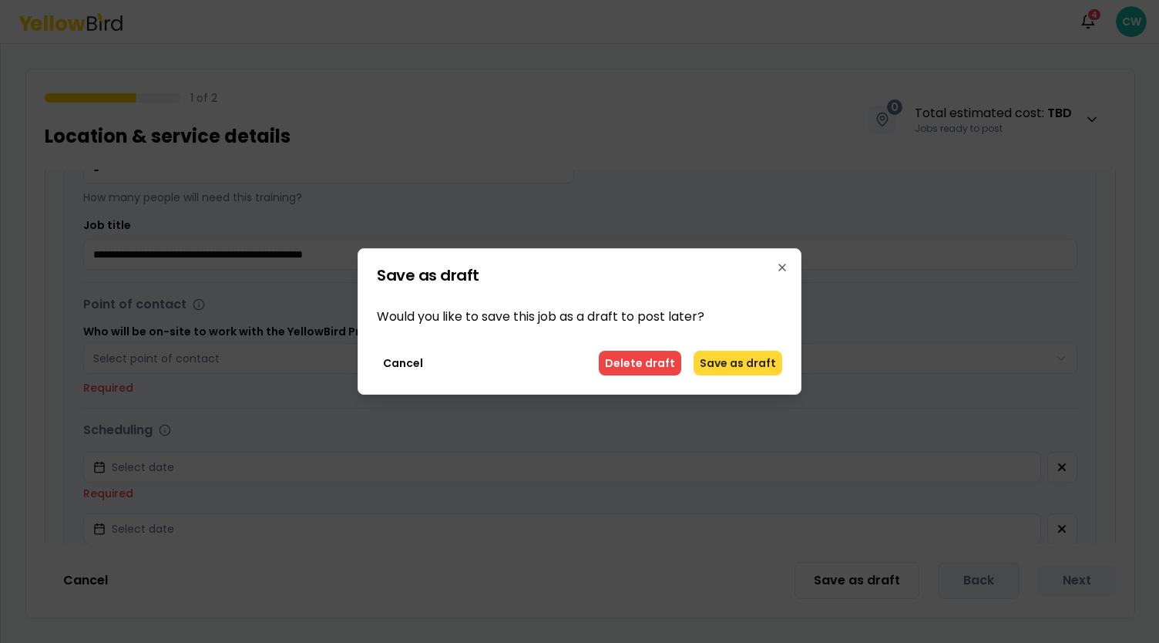
click at [745, 369] on button "Save as draft" at bounding box center [737, 363] width 89 height 25
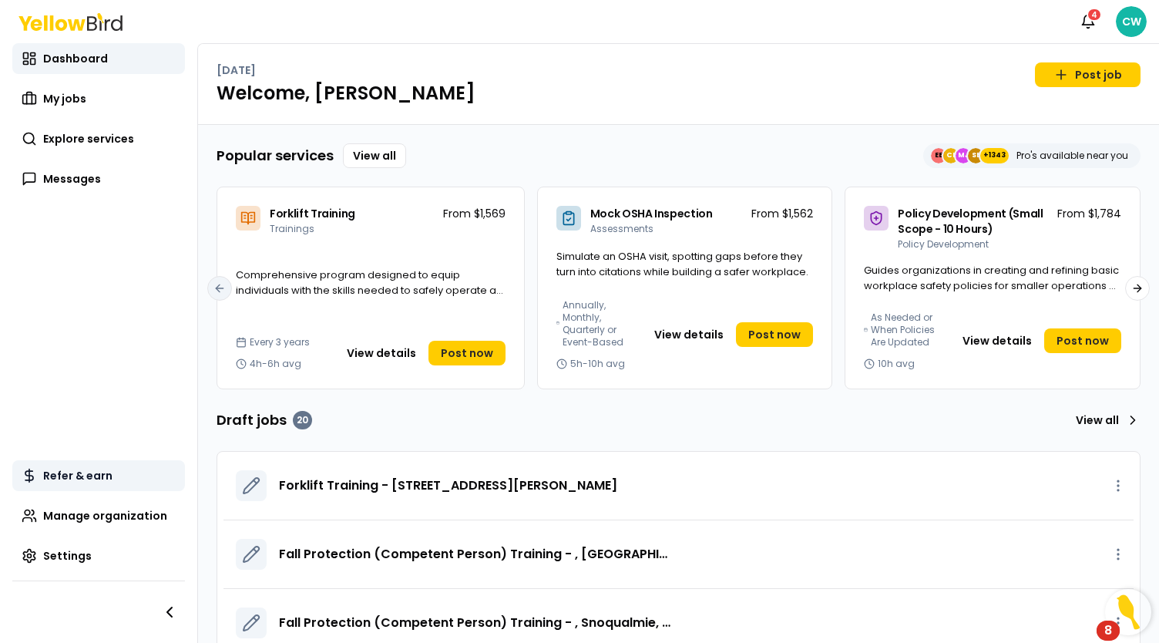
click at [94, 474] on span "Refer & earn" at bounding box center [77, 475] width 69 height 15
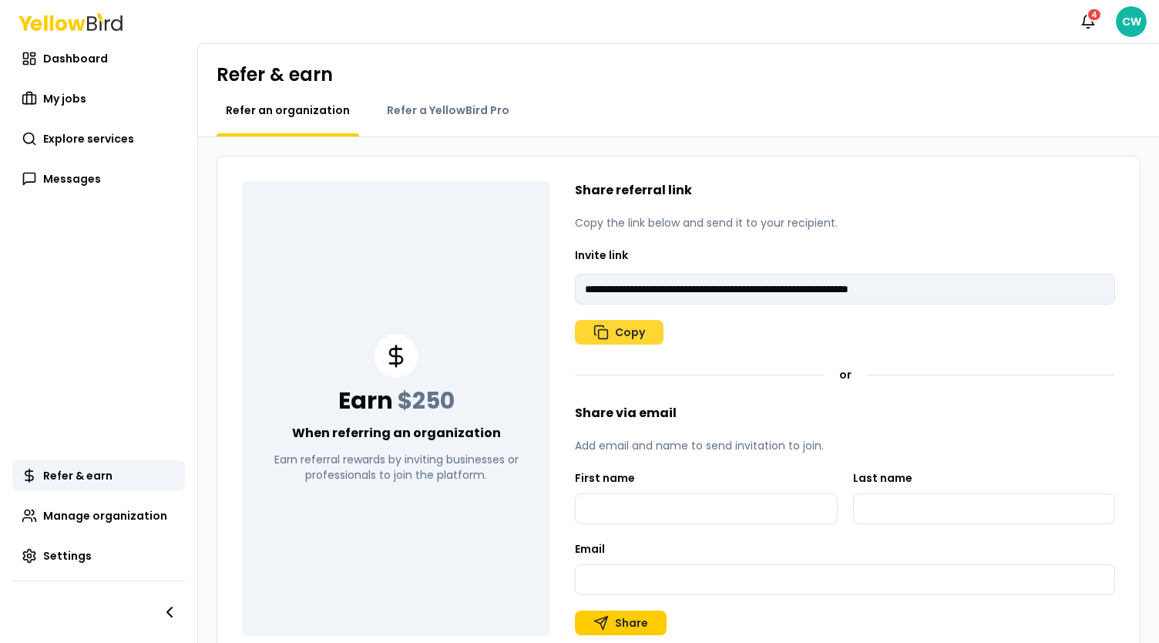
click at [616, 329] on button "Copy" at bounding box center [619, 332] width 89 height 25
click at [72, 143] on span "Explore services" at bounding box center [88, 138] width 91 height 15
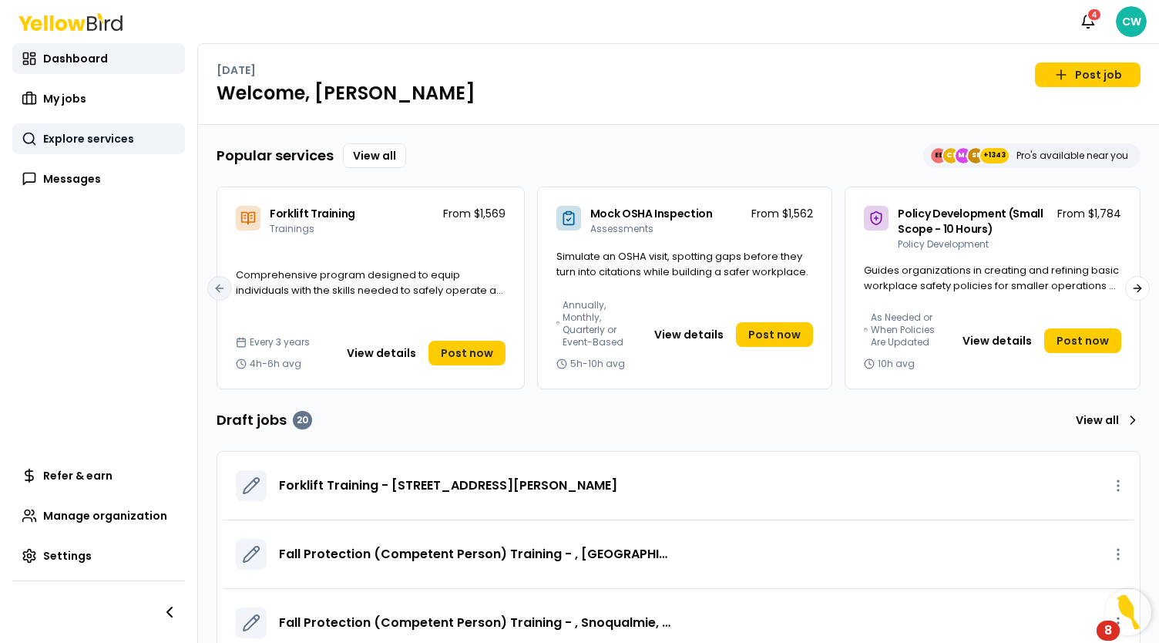
click at [68, 136] on span "Explore services" at bounding box center [88, 138] width 91 height 15
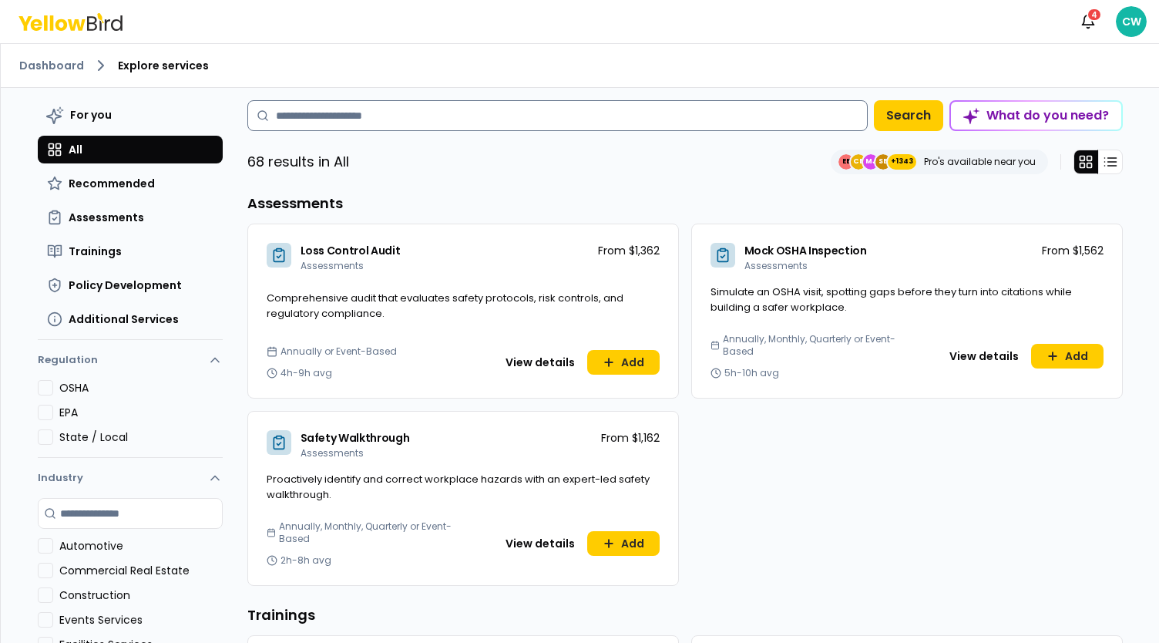
click at [381, 112] on input at bounding box center [557, 115] width 620 height 31
type input "********"
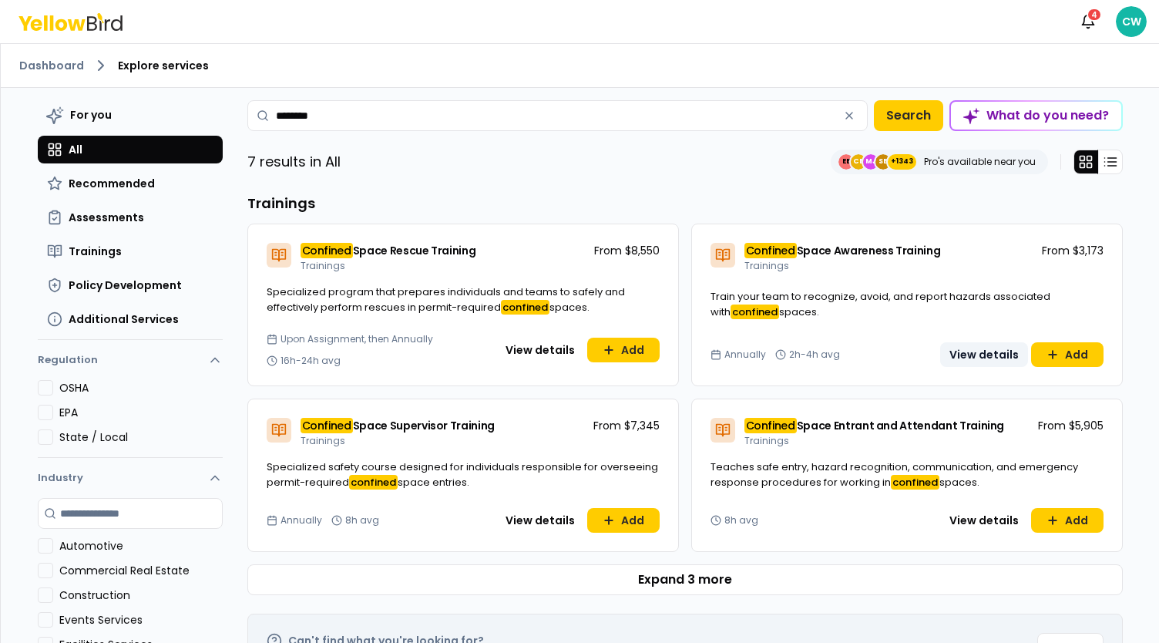
click at [992, 355] on button "View details" at bounding box center [984, 354] width 88 height 25
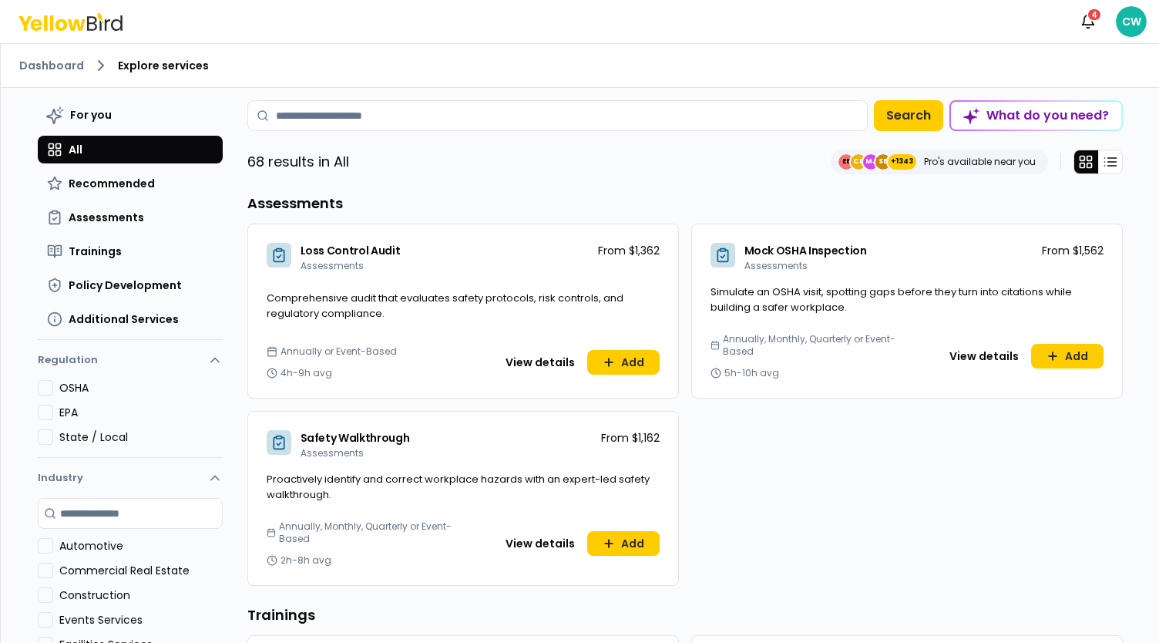
click at [404, 92] on div "For you All Recommended Assessments Trainings Policy Development Additional Ser…" at bounding box center [580, 387] width 1110 height 599
drag, startPoint x: 422, startPoint y: 130, endPoint x: 435, endPoint y: 133, distance: 12.7
click at [423, 130] on input at bounding box center [557, 115] width 620 height 31
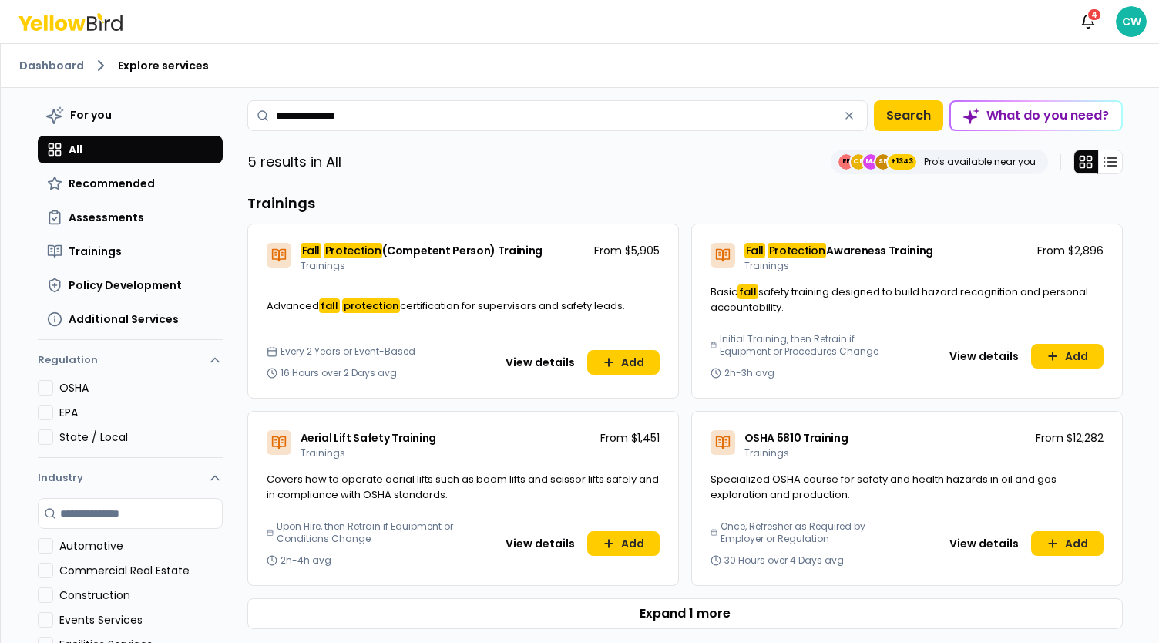
drag, startPoint x: 364, startPoint y: 110, endPoint x: 237, endPoint y: 102, distance: 127.4
click at [219, 104] on div "**********" at bounding box center [580, 387] width 1110 height 599
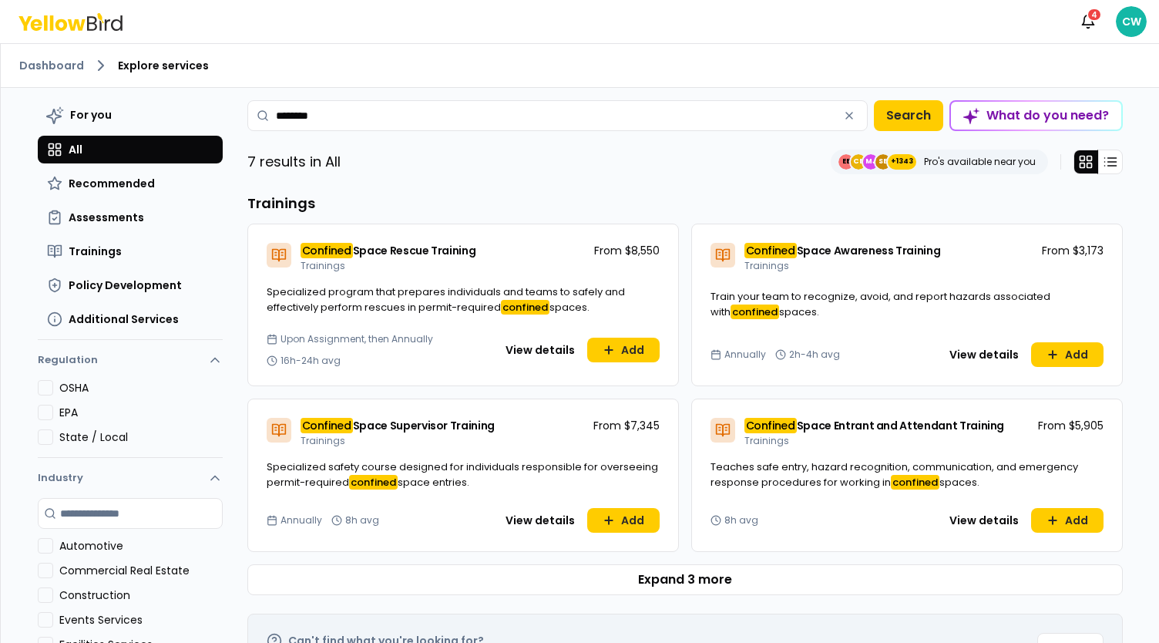
type input "********"
click at [982, 358] on button "View details" at bounding box center [984, 354] width 88 height 25
